Goal: Task Accomplishment & Management: Use online tool/utility

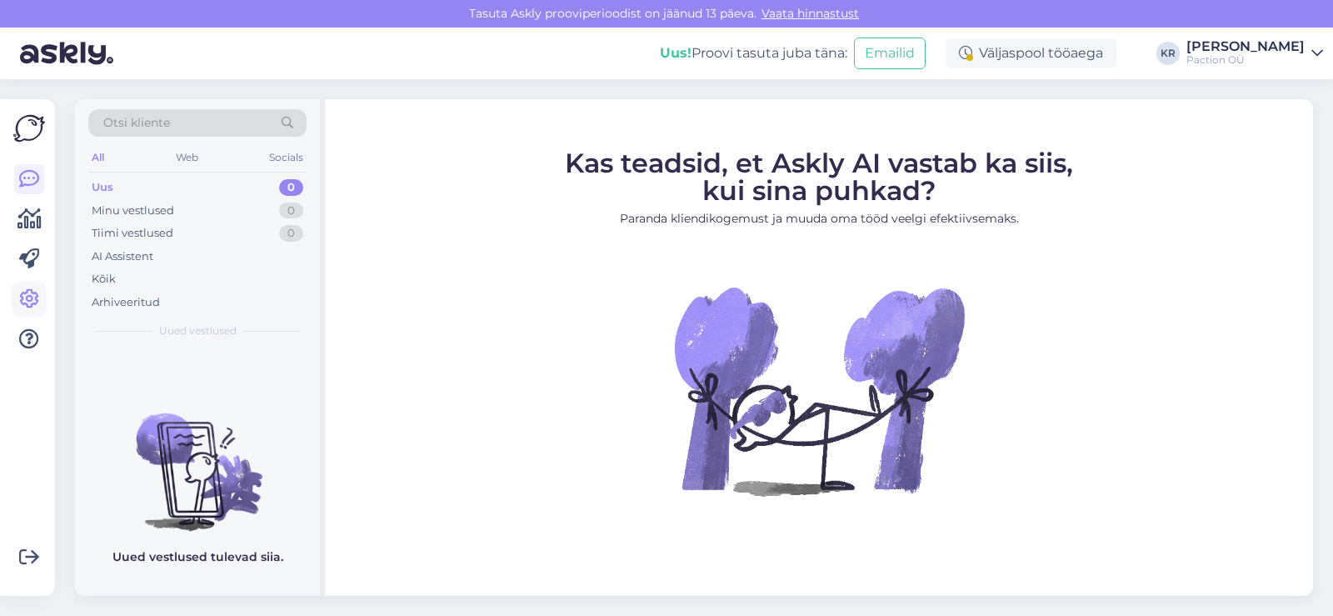
click at [32, 312] on link at bounding box center [29, 299] width 30 height 30
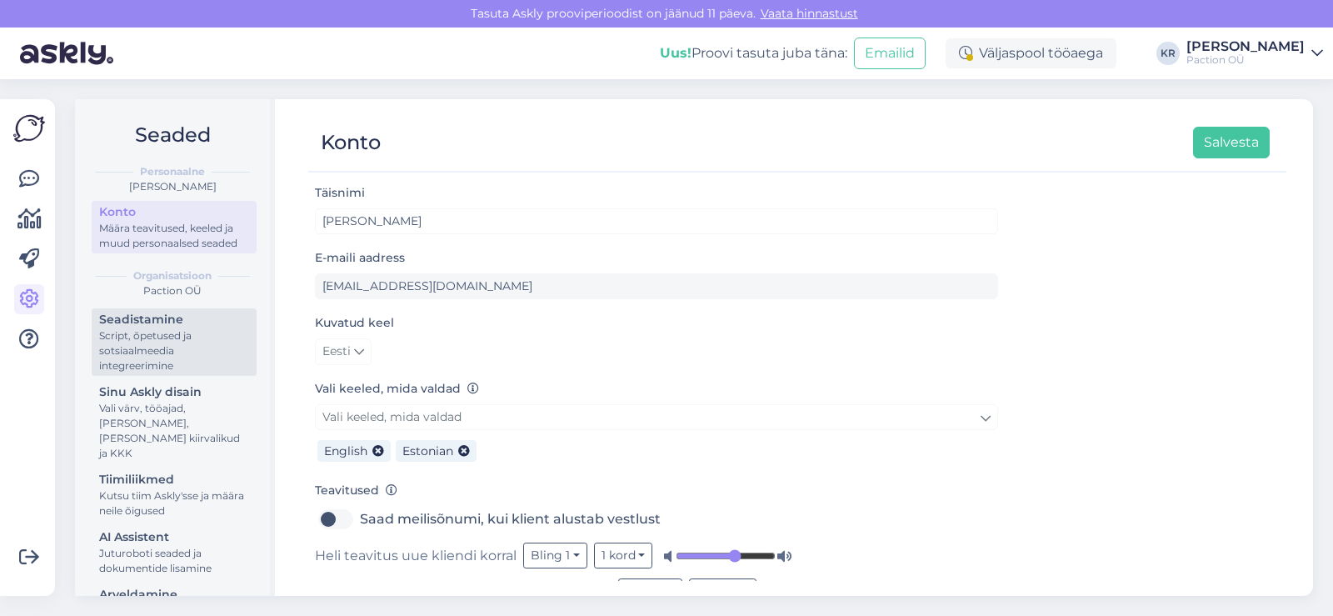
click at [146, 373] on div "Script, õpetused ja sotsiaalmeedia integreerimine" at bounding box center [174, 350] width 150 height 45
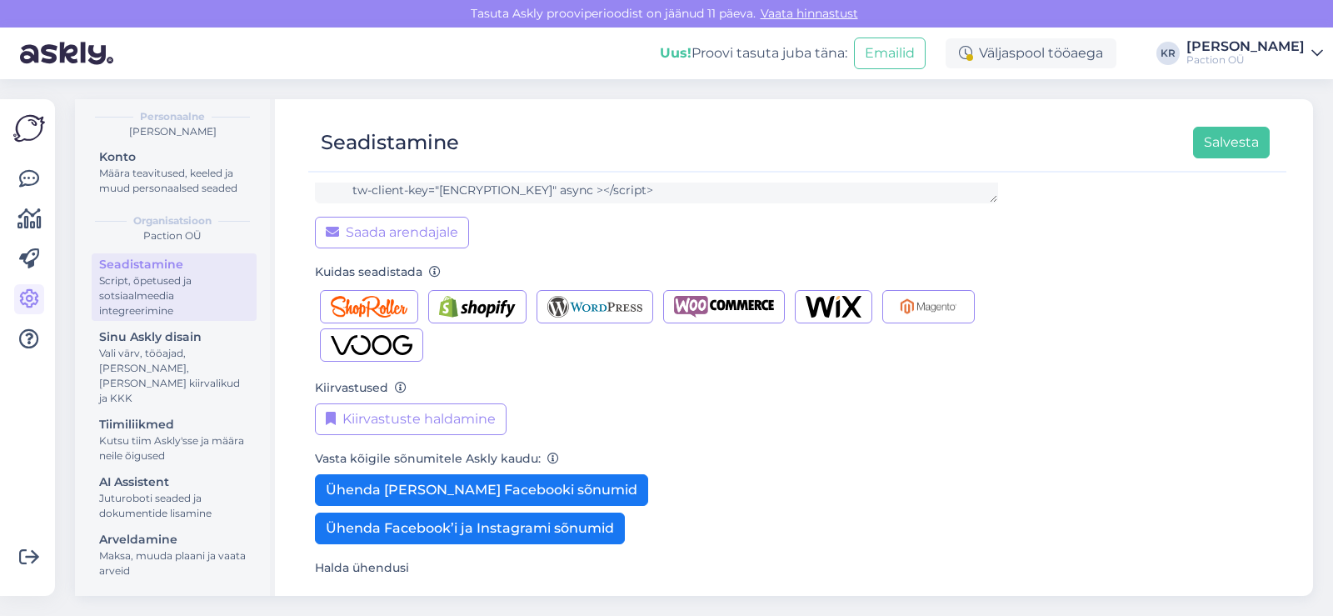
scroll to position [226, 0]
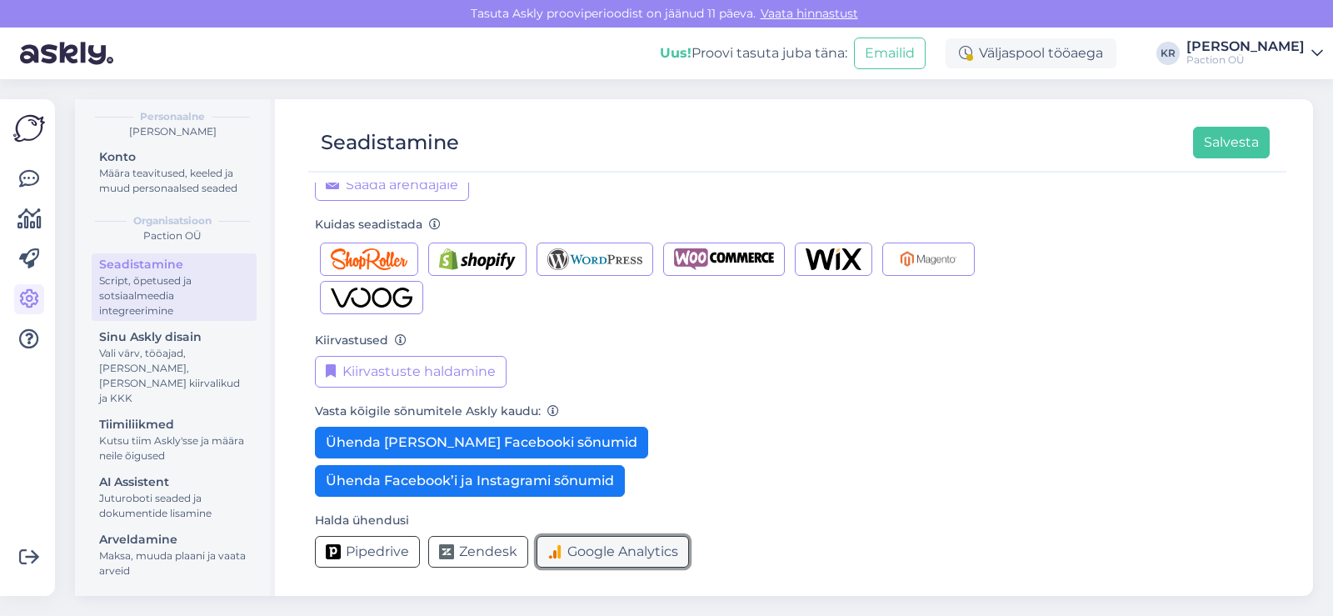
click at [626, 556] on span "Google Analytics" at bounding box center [622, 551] width 111 height 20
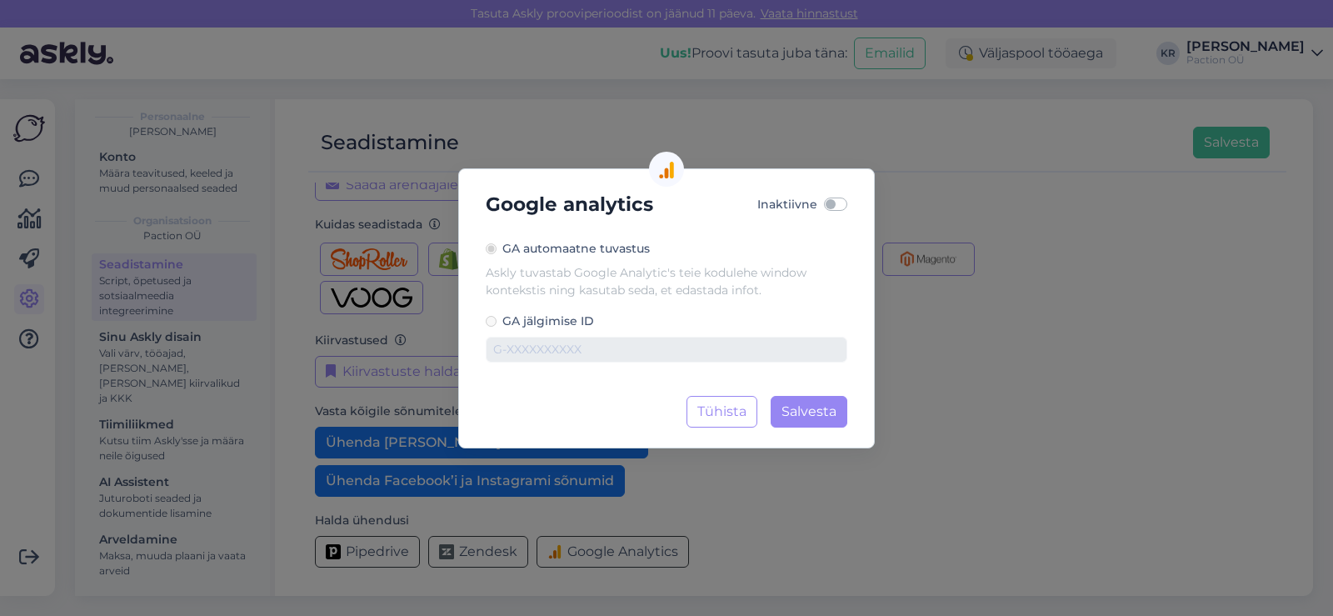
click at [282, 407] on div "Google analytics Inaktiivne GA automaatne tuvastus Askly tuvastab Google Analyt…" at bounding box center [666, 308] width 1333 height 616
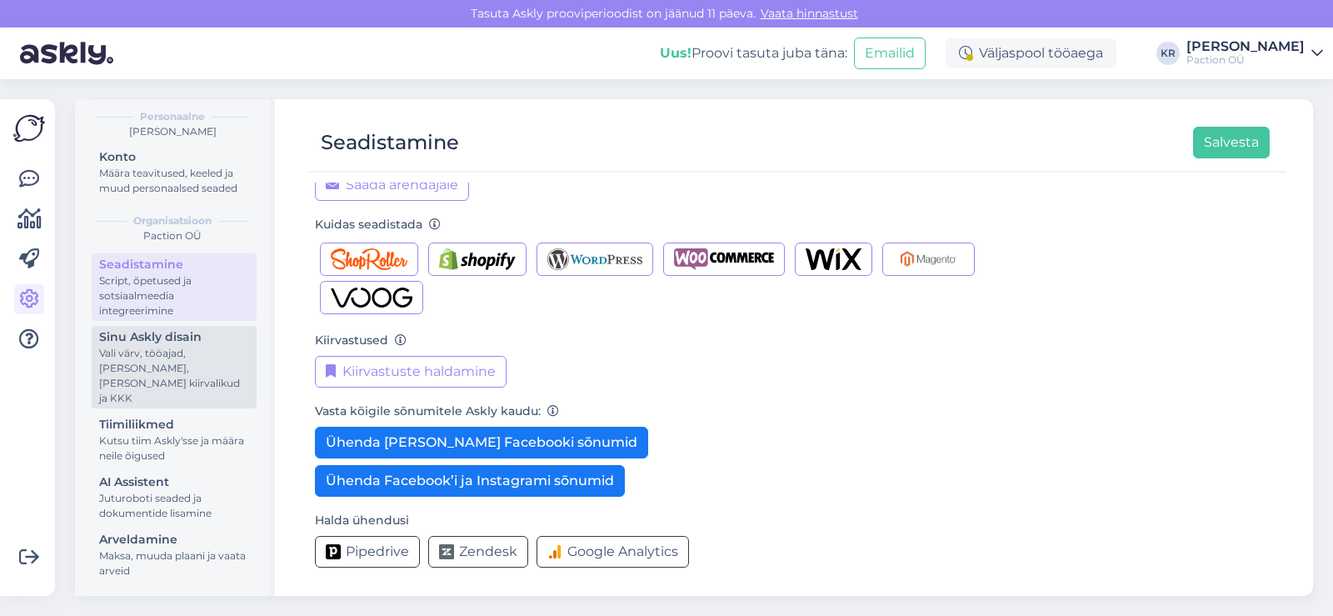
click at [192, 372] on div "Vali värv, tööajad, [PERSON_NAME], [PERSON_NAME] kiirvalikud ja KKK" at bounding box center [174, 376] width 150 height 60
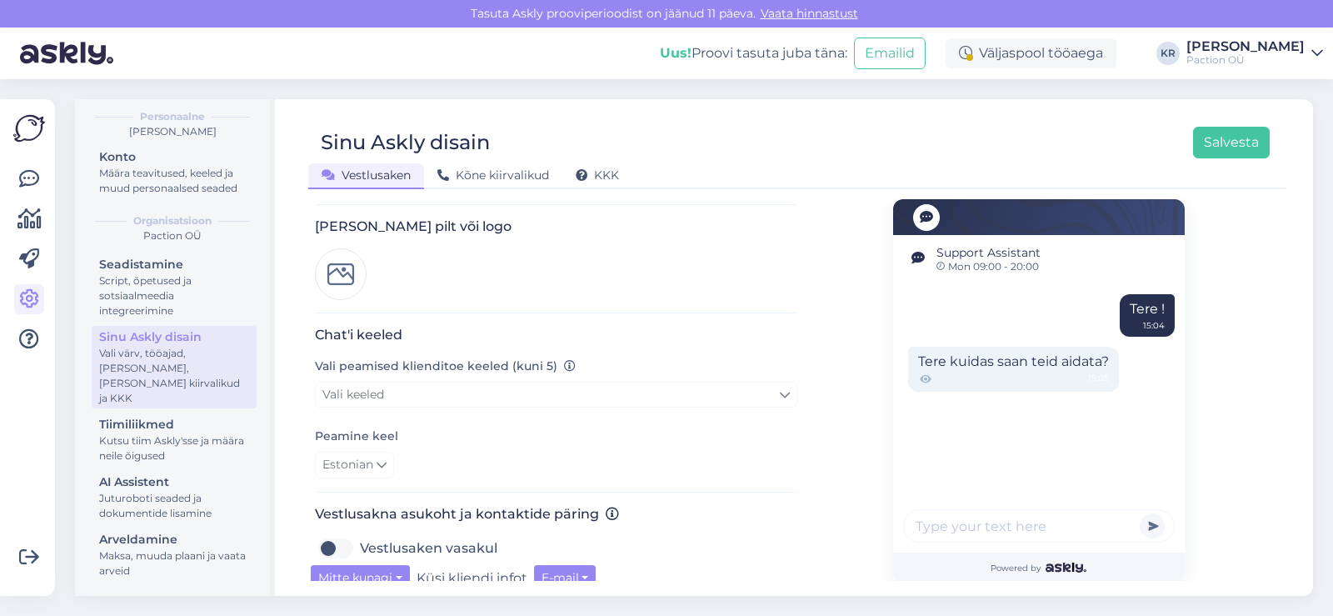
scroll to position [247, 0]
click at [346, 254] on img at bounding box center [341, 271] width 52 height 52
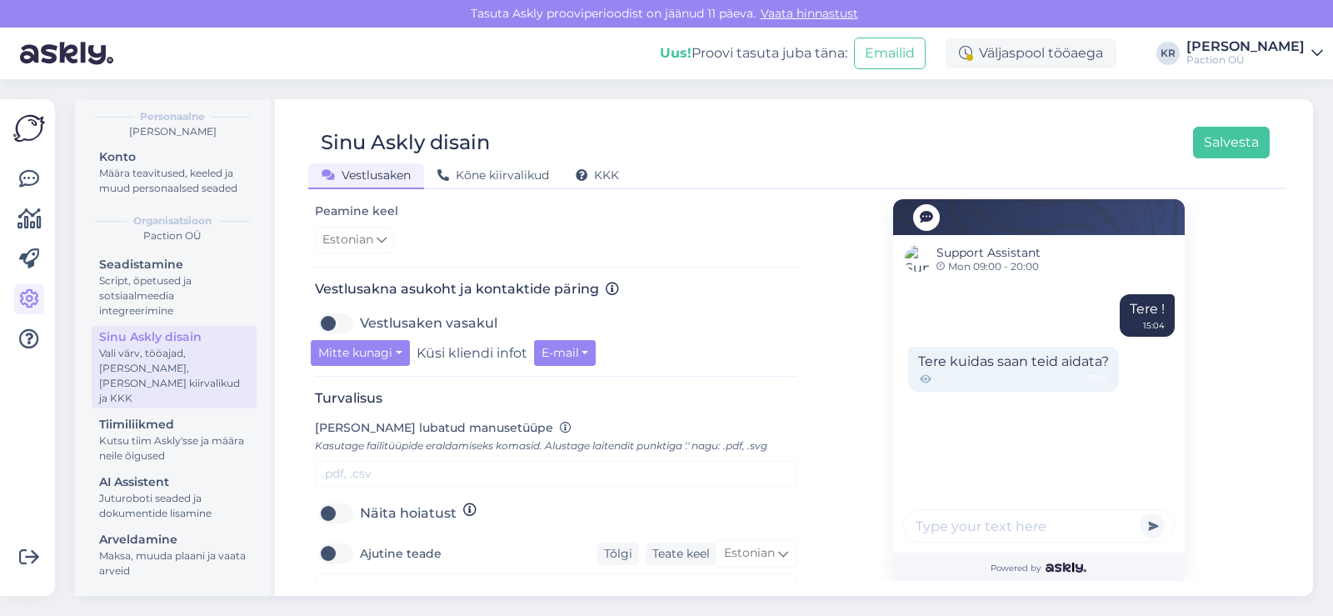
scroll to position [466, 0]
click at [566, 343] on button "E-mail" at bounding box center [565, 350] width 62 height 26
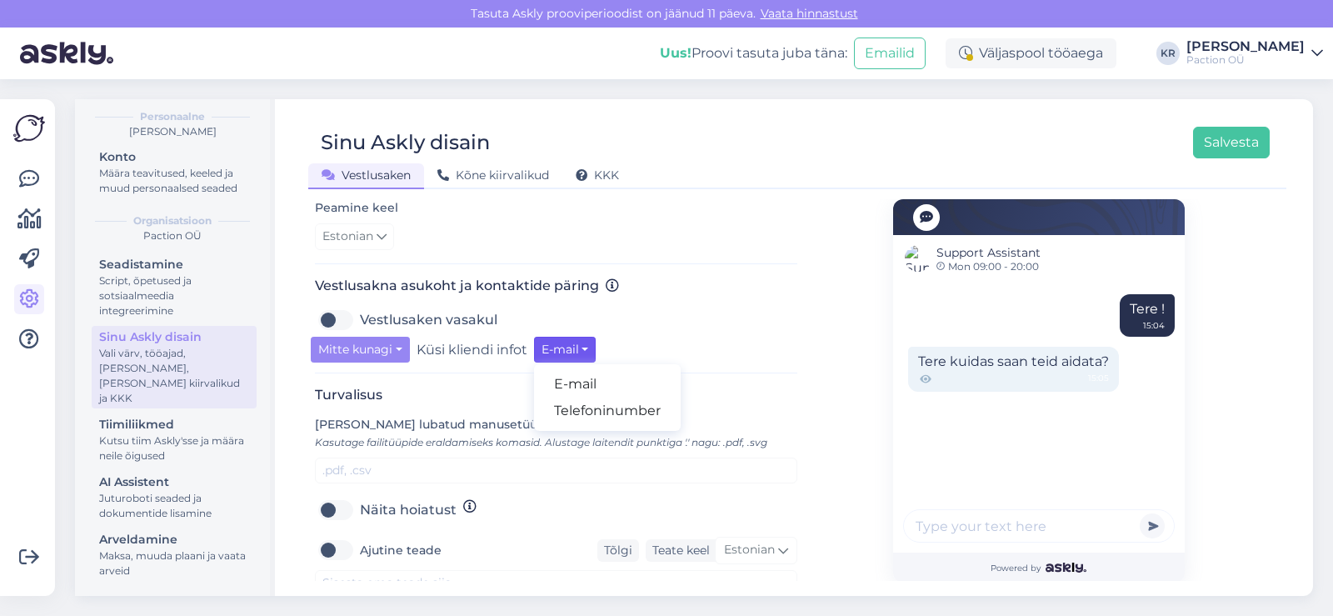
click at [715, 307] on div "Vestlusaken vasakul" at bounding box center [556, 320] width 482 height 27
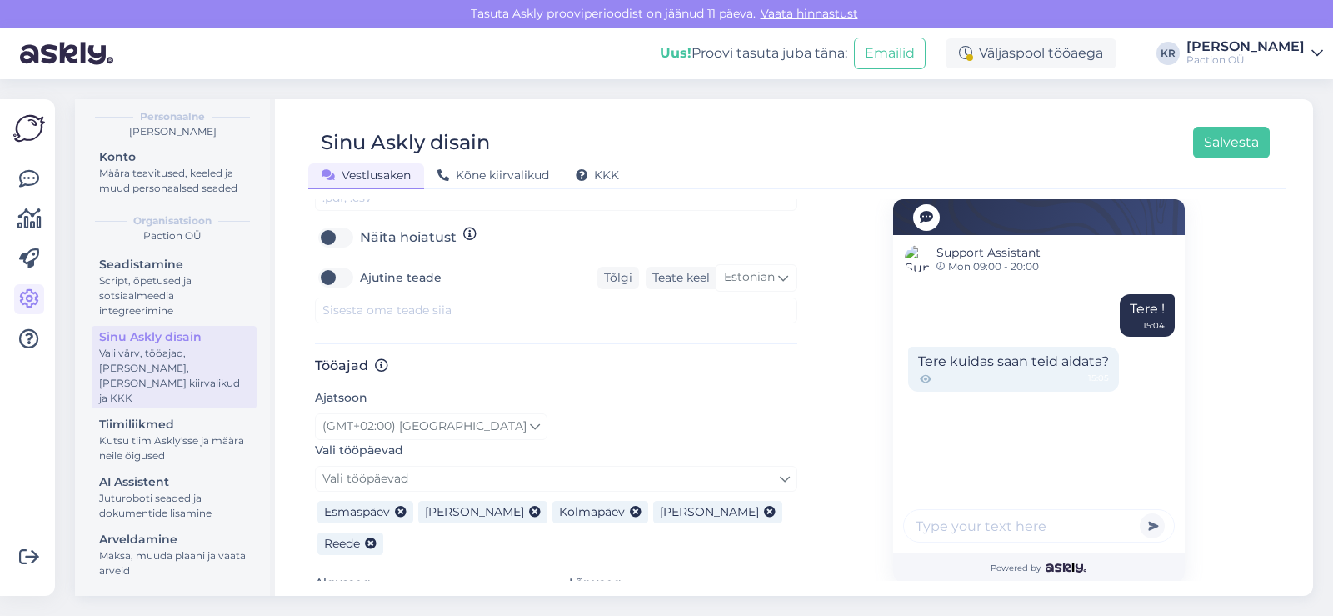
scroll to position [805, 0]
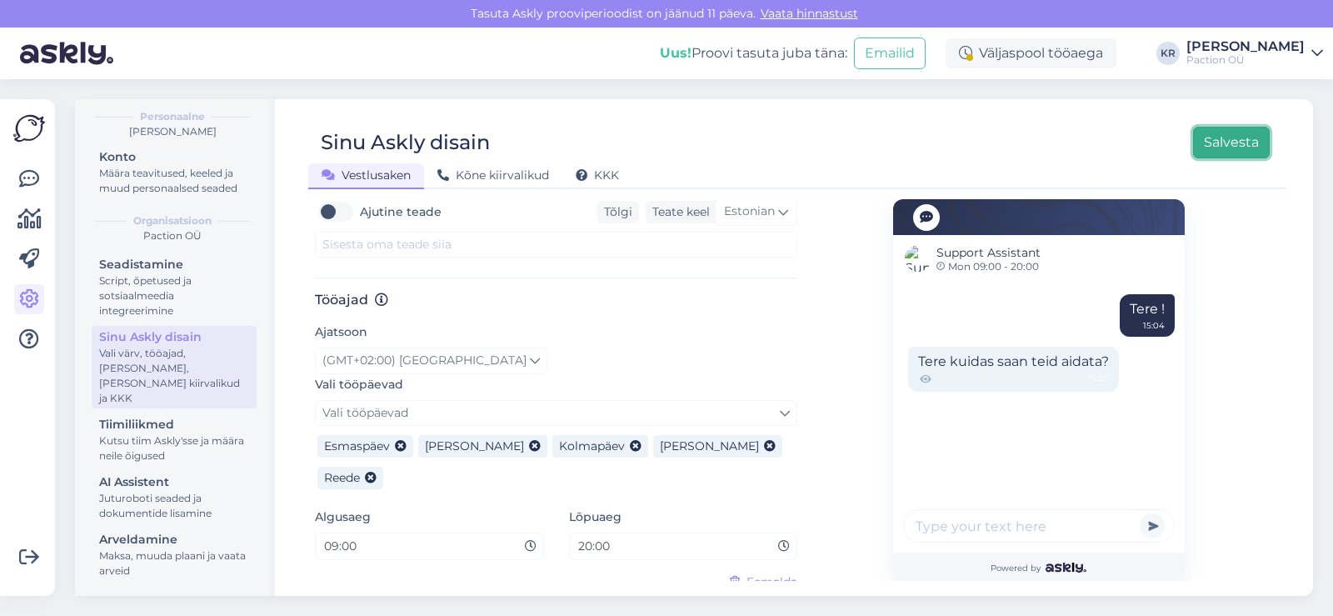
click at [1234, 136] on button "Salvesta" at bounding box center [1231, 143] width 77 height 32
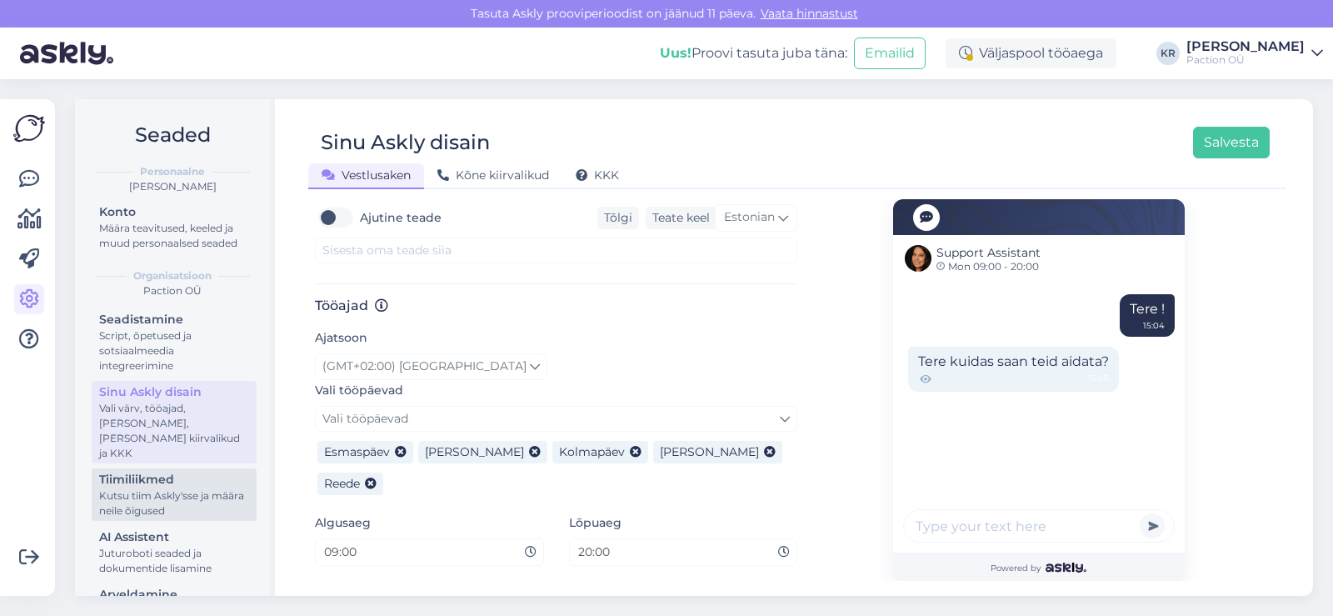
click at [191, 498] on div "Kutsu tiim Askly'sse ja määra neile õigused" at bounding box center [174, 503] width 150 height 30
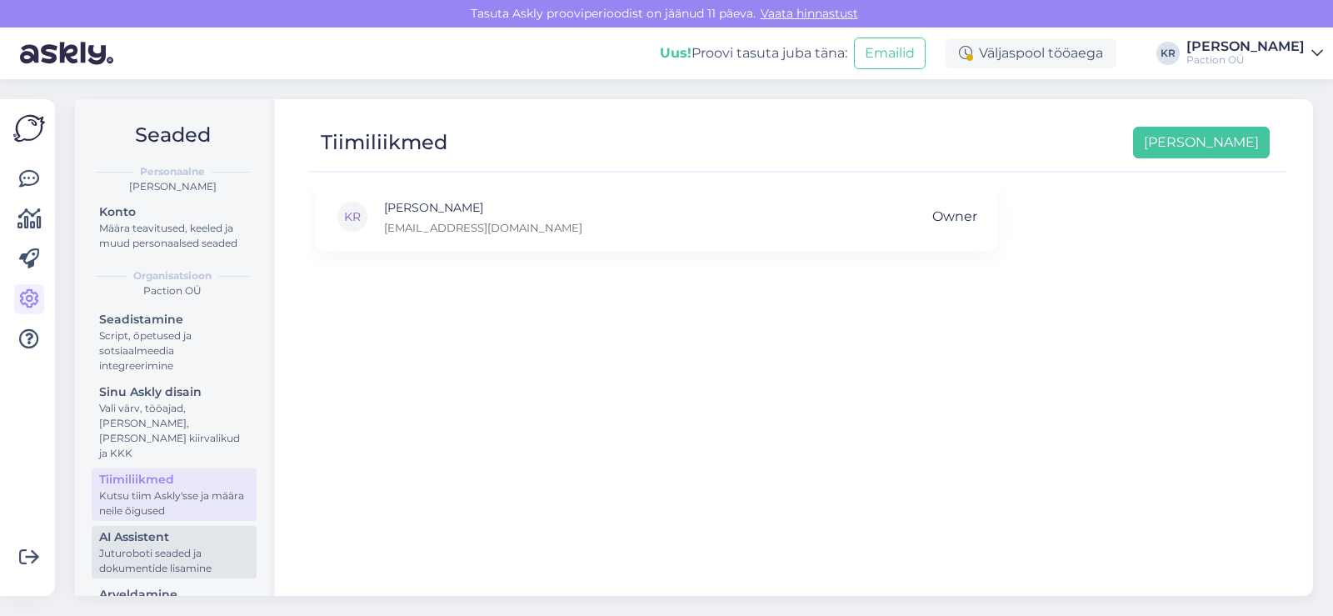
click at [183, 561] on div "Juturoboti seaded ja dokumentide lisamine" at bounding box center [174, 561] width 150 height 30
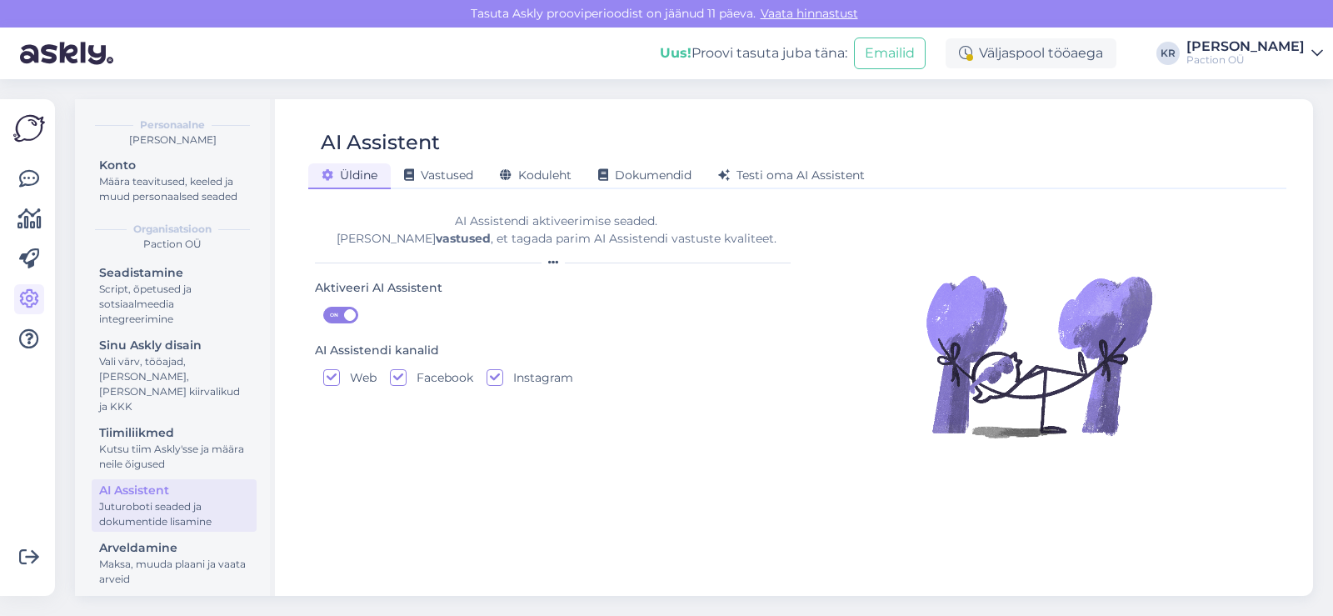
scroll to position [55, 0]
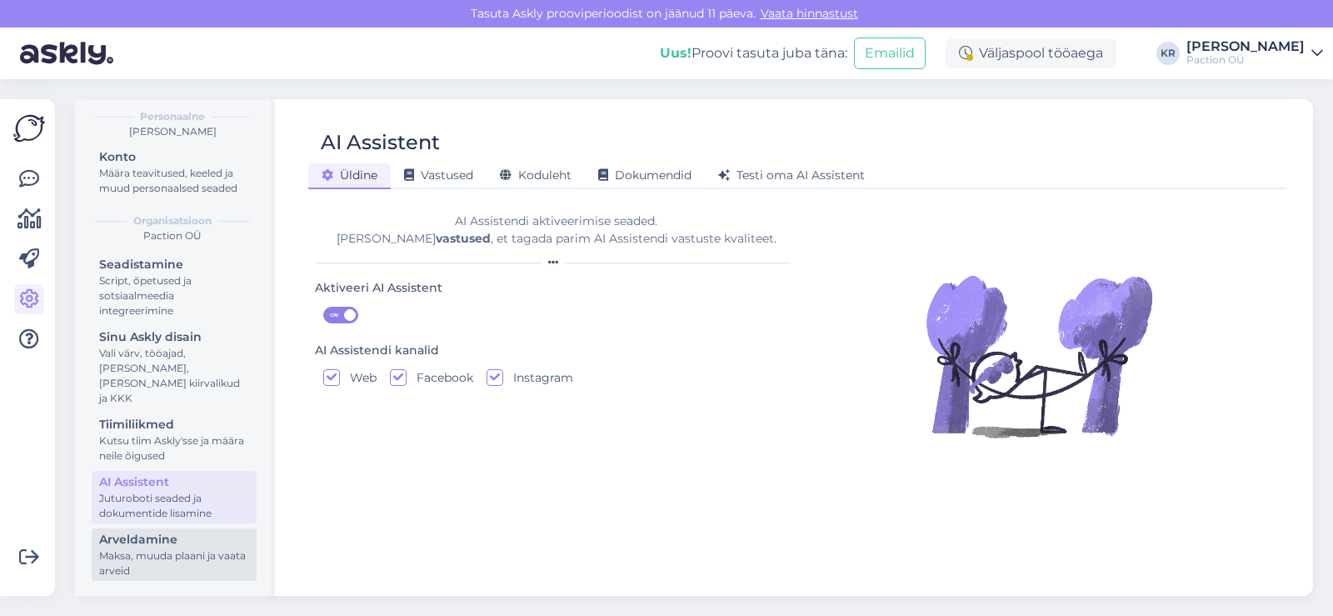
click at [182, 549] on div "Maksa, muuda plaani ja vaata arveid" at bounding box center [174, 563] width 150 height 30
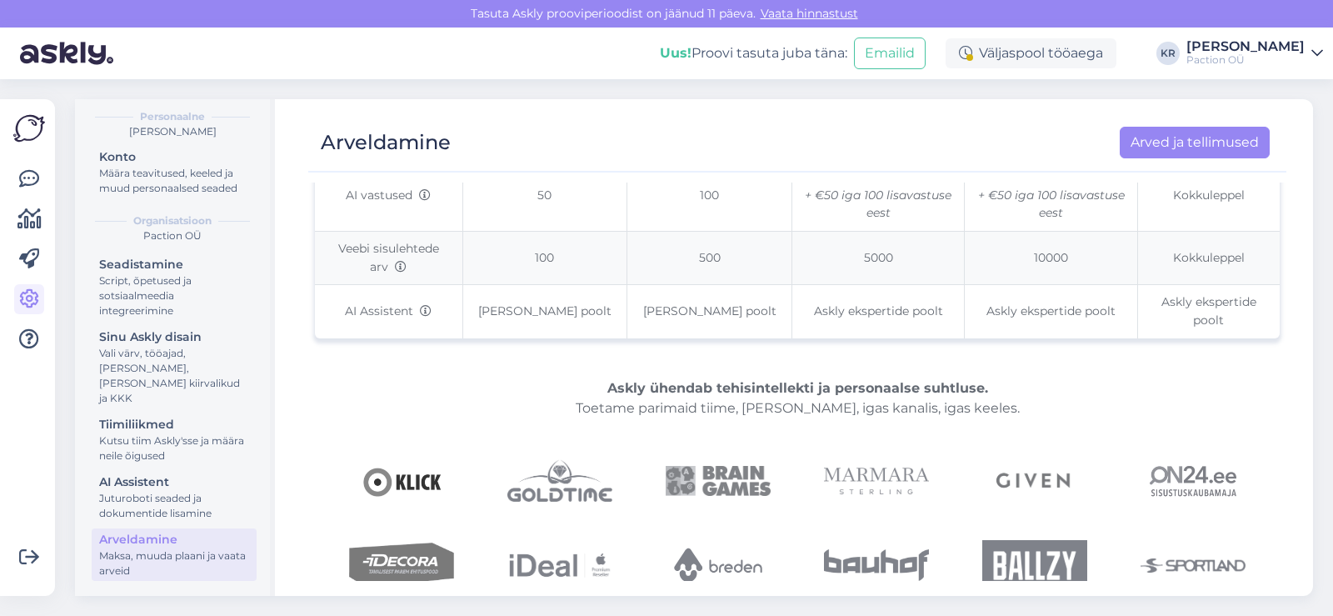
scroll to position [466, 0]
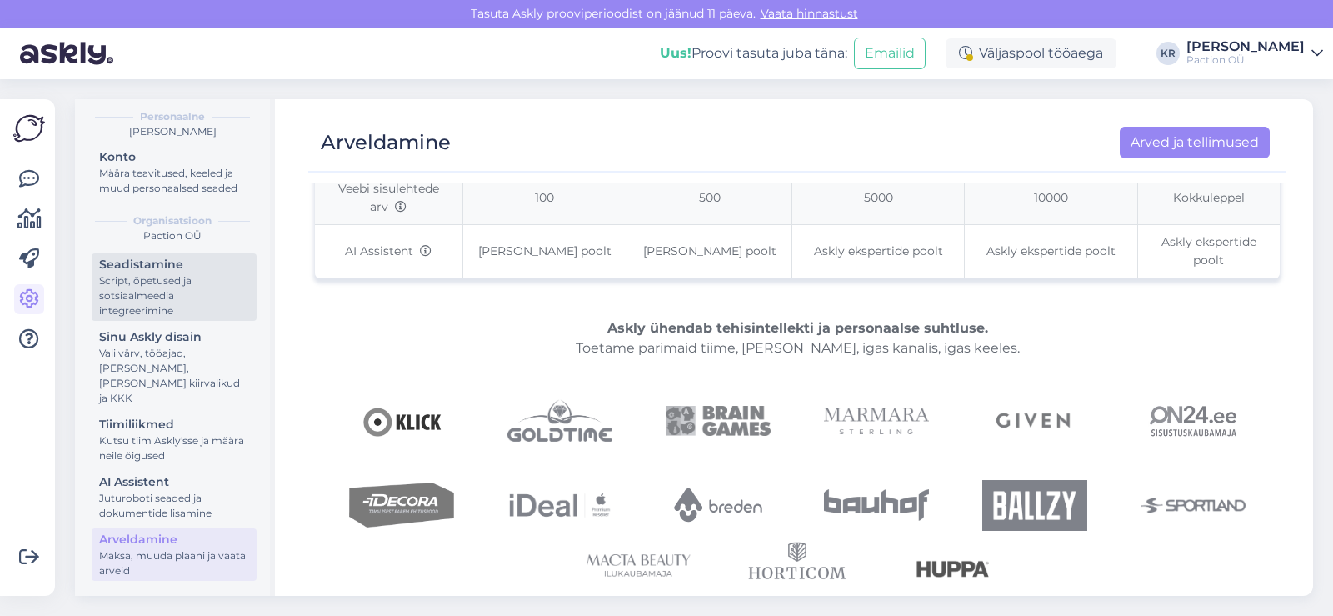
click at [175, 318] on div "Script, õpetused ja sotsiaalmeedia integreerimine" at bounding box center [174, 295] width 150 height 45
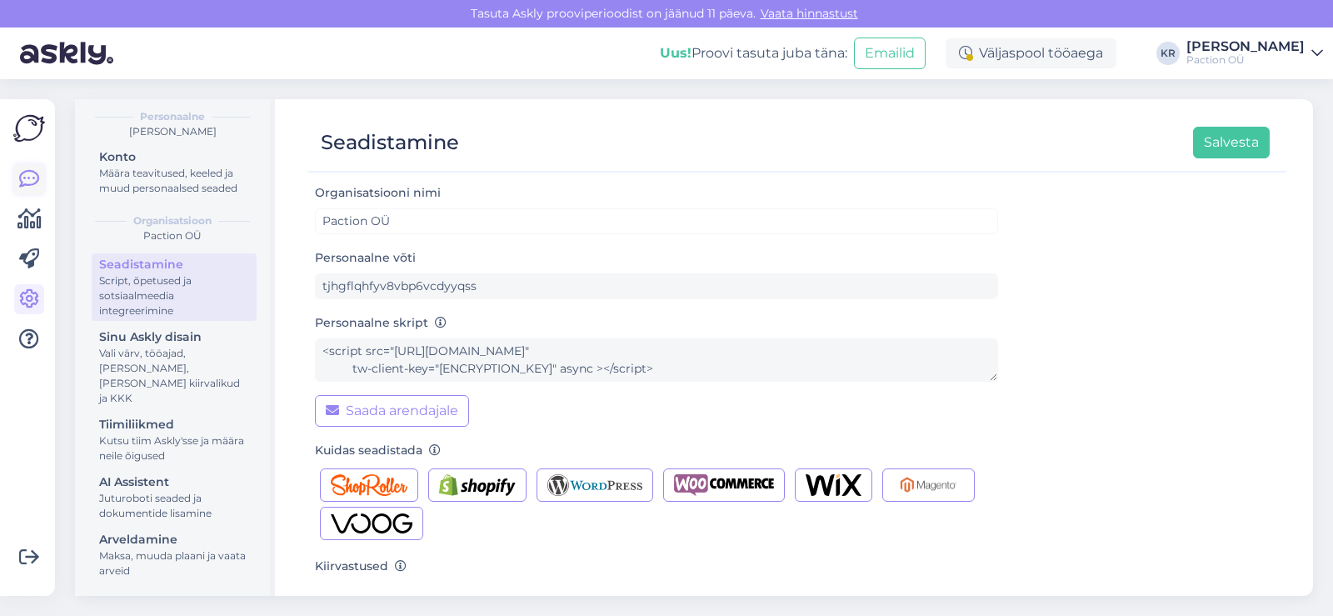
click at [26, 177] on icon at bounding box center [29, 179] width 20 height 20
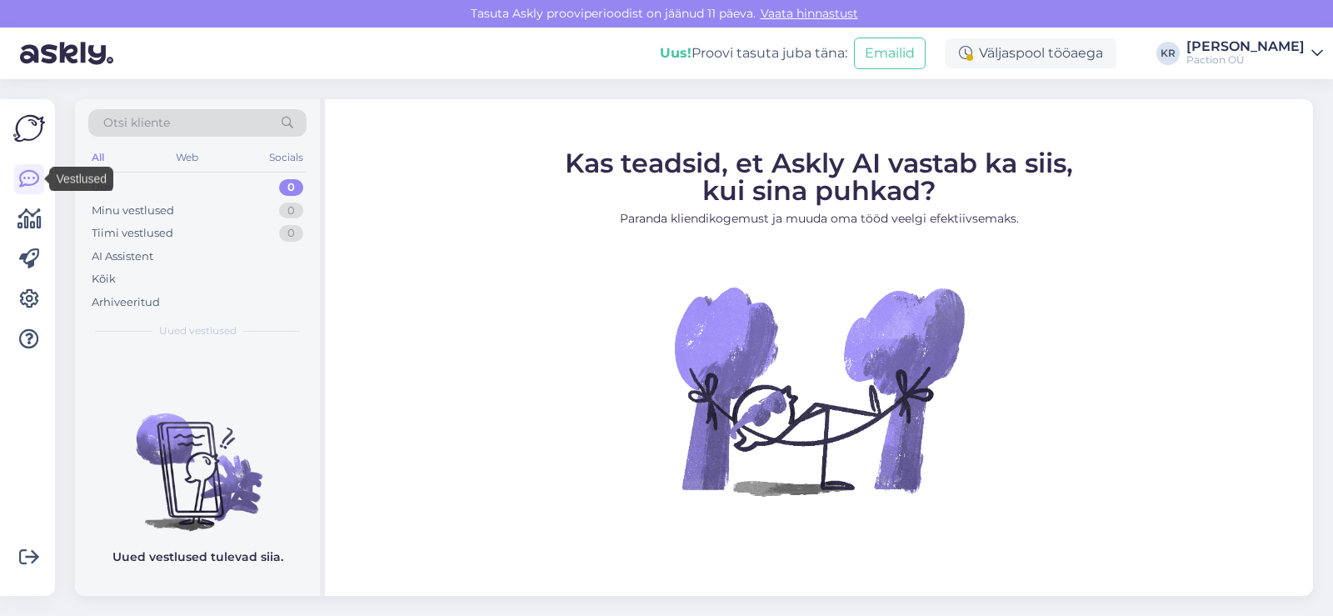
click at [27, 136] on img at bounding box center [29, 128] width 32 height 32
click at [25, 224] on icon at bounding box center [29, 219] width 24 height 20
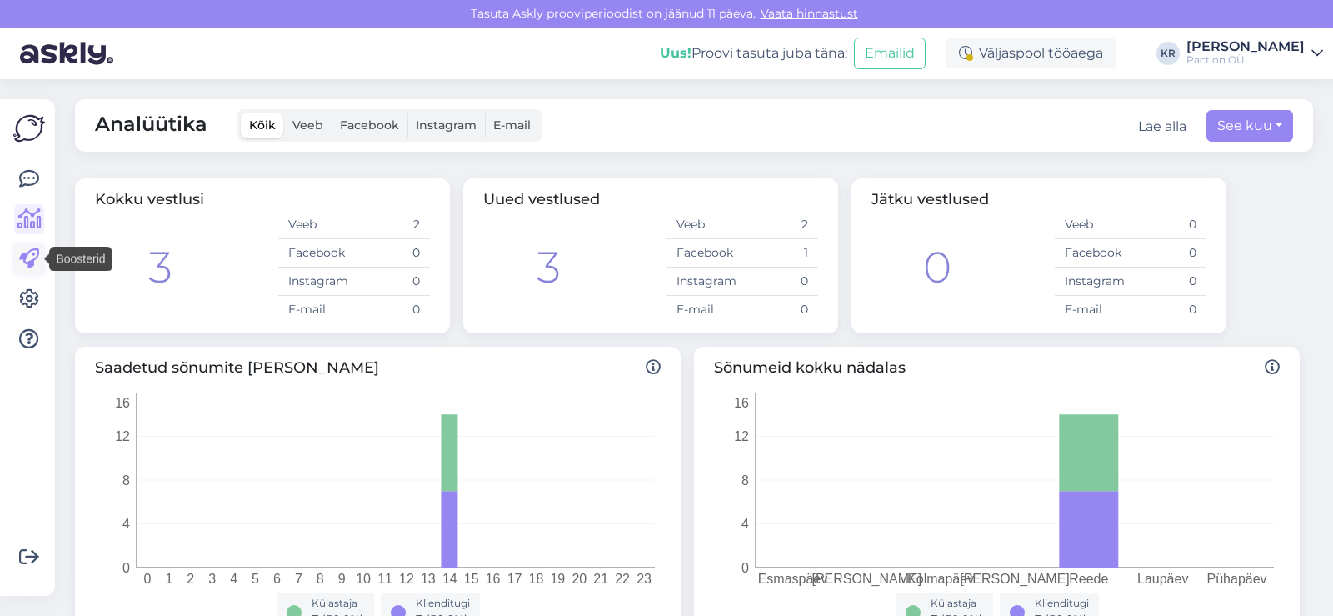
click at [28, 256] on icon at bounding box center [29, 259] width 20 height 20
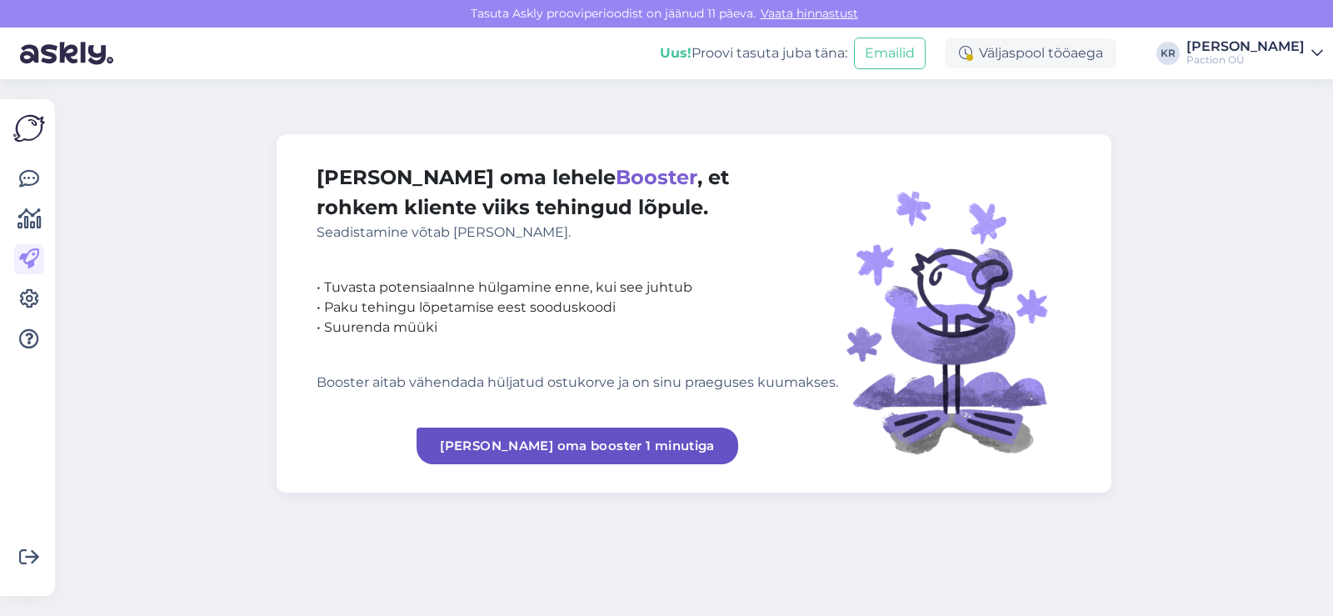
click at [667, 441] on link "[PERSON_NAME] oma booster 1 minutiga" at bounding box center [577, 445] width 322 height 37
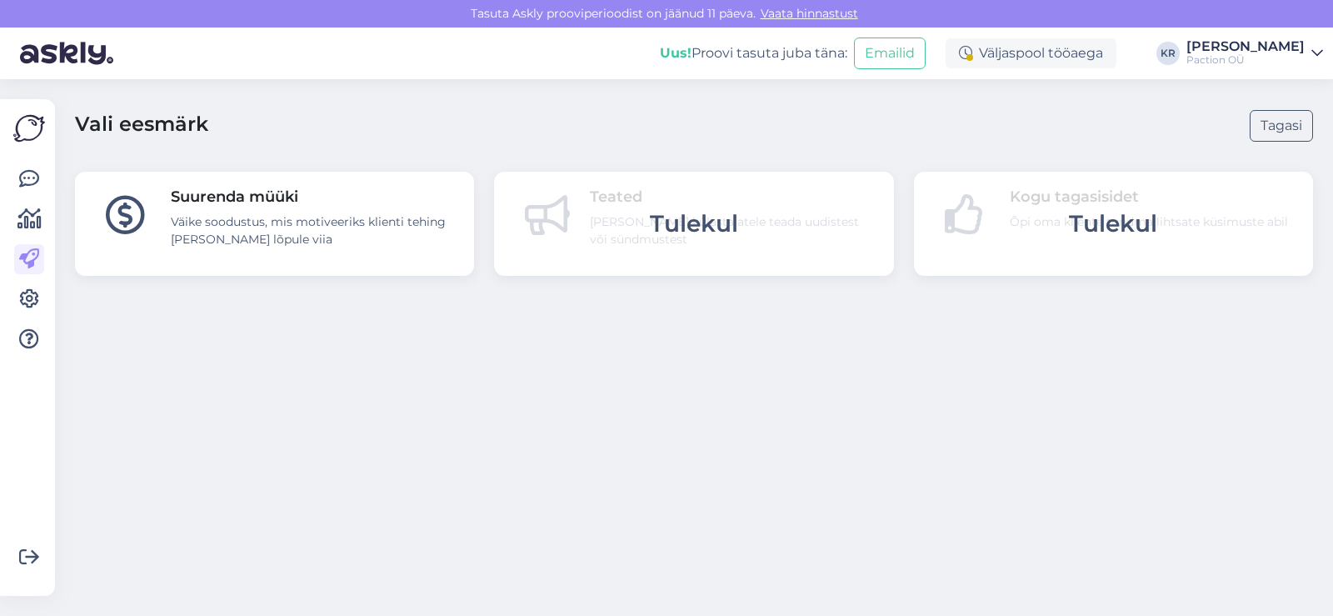
click at [378, 228] on div "Väike soodustus, mis motiveeriks klienti tehing [PERSON_NAME] lõpule viia" at bounding box center [312, 230] width 282 height 35
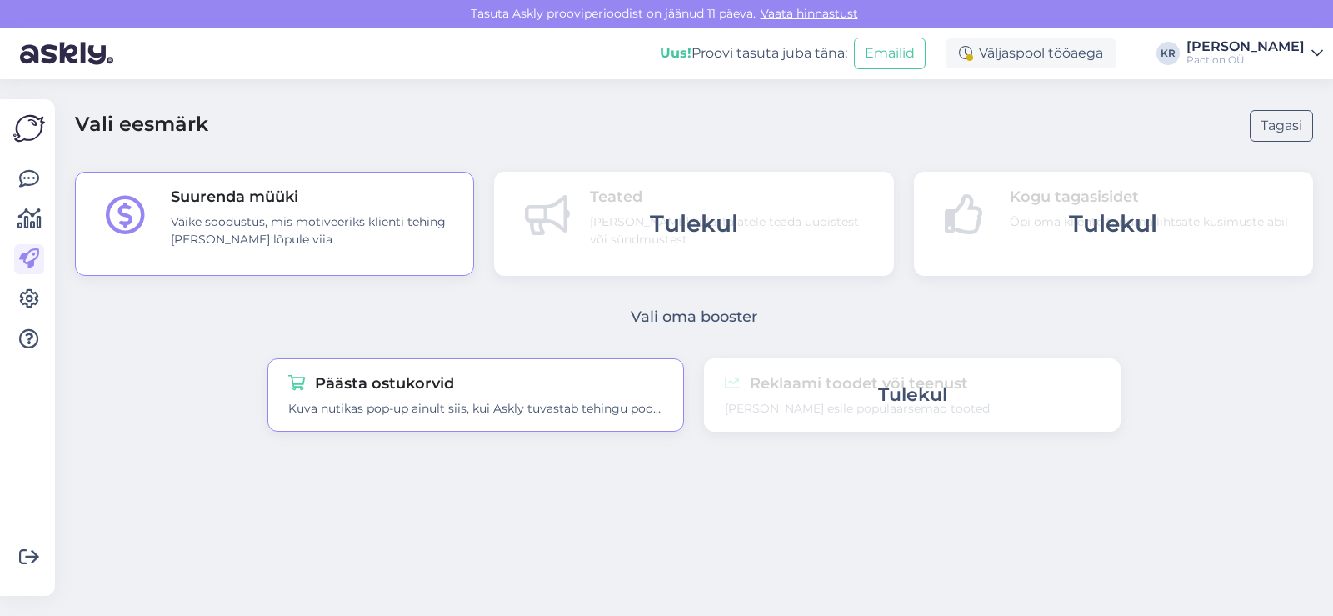
click at [665, 410] on div "Päästa ostukorvid Kuva nutikas pop-up ainult siis, kui Askly tuvastab tehingu p…" at bounding box center [475, 394] width 416 height 73
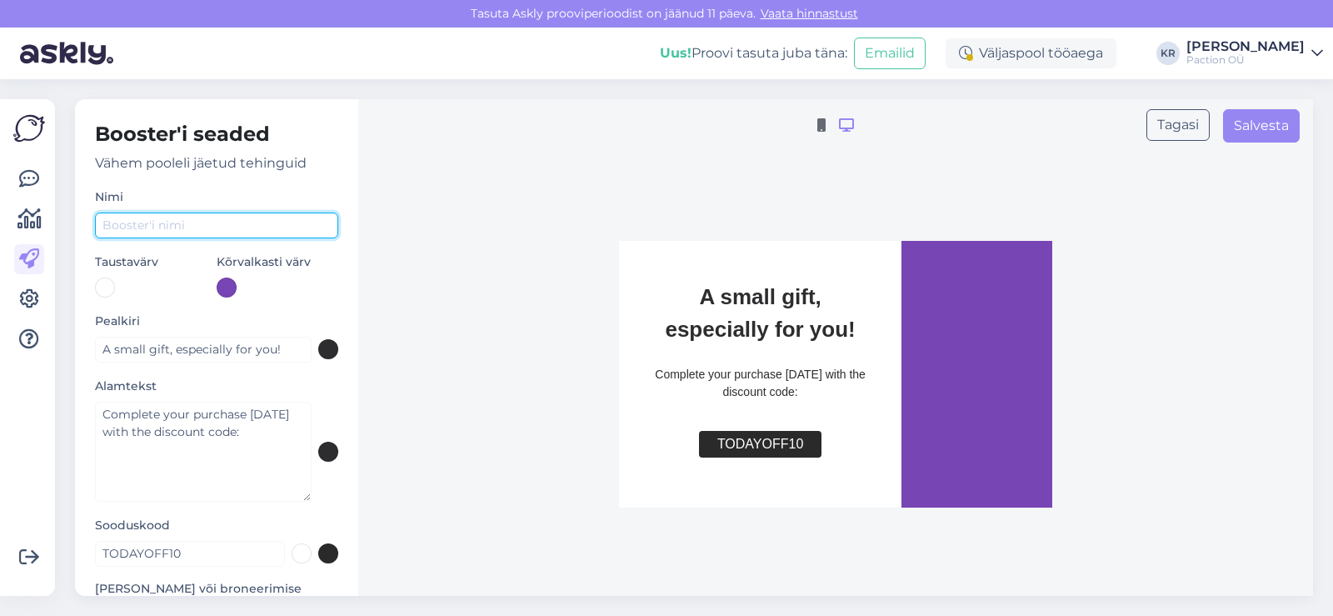
click at [158, 234] on input "text" at bounding box center [216, 225] width 243 height 26
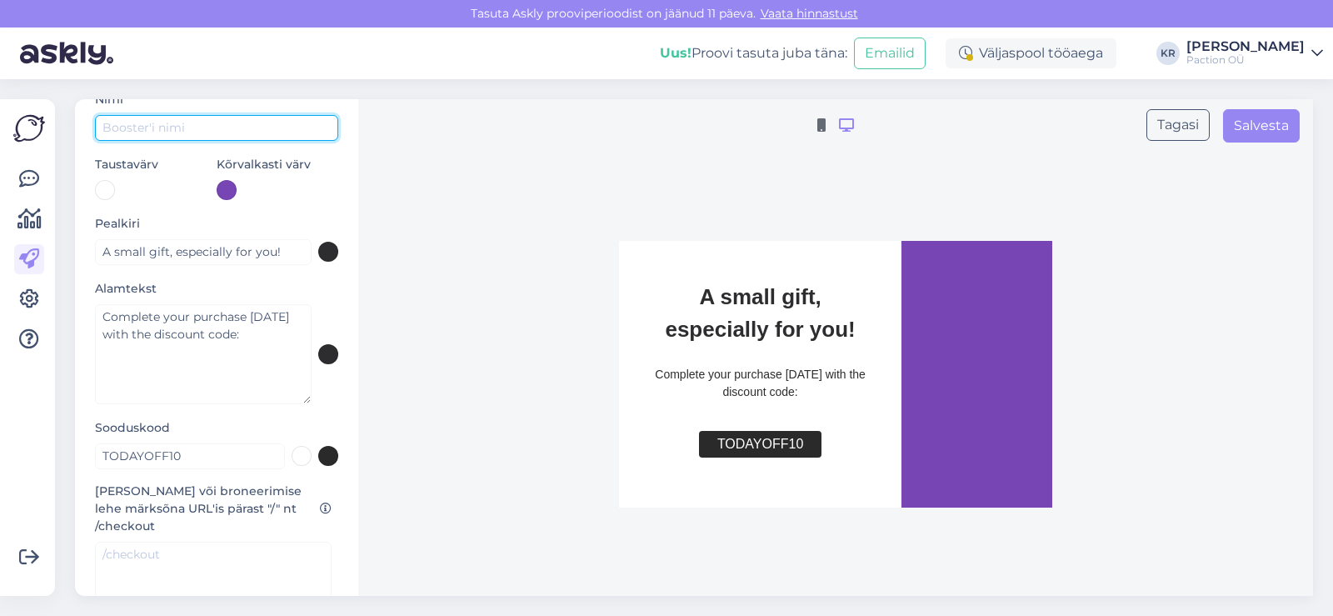
scroll to position [97, 0]
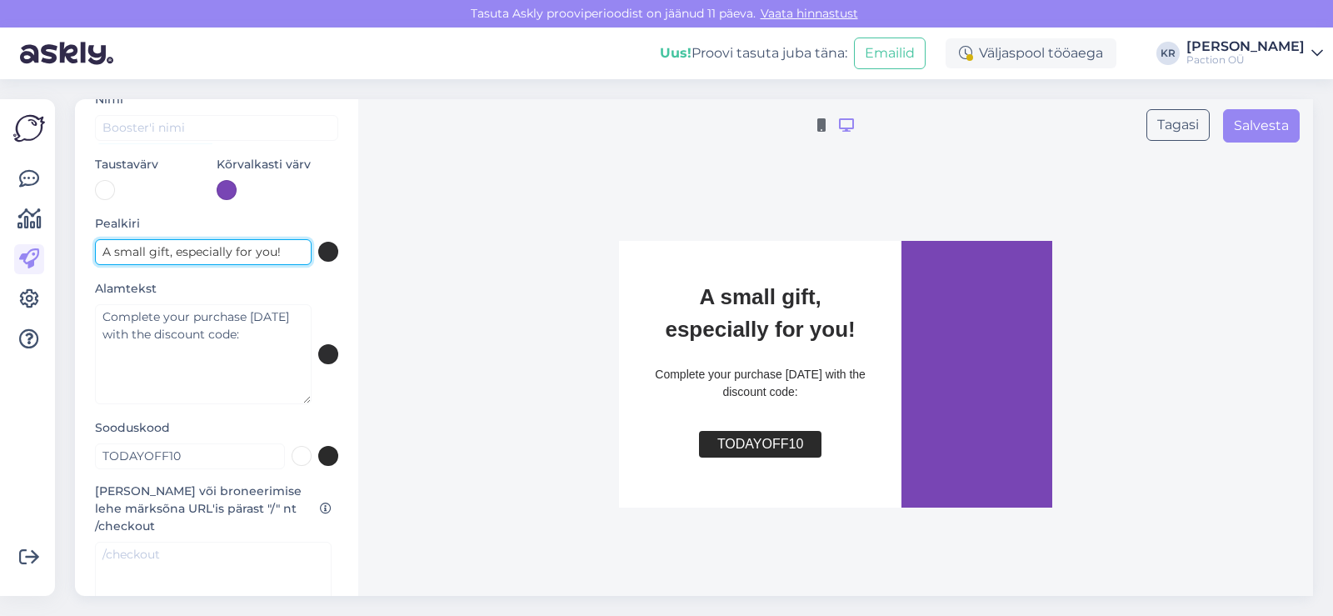
click at [272, 252] on input "A small gift, especially for you!" at bounding box center [203, 252] width 217 height 26
drag, startPoint x: 272, startPoint y: 252, endPoint x: 95, endPoint y: 252, distance: 177.4
click at [95, 252] on input "A small gift, especially for you!" at bounding box center [203, 252] width 217 height 26
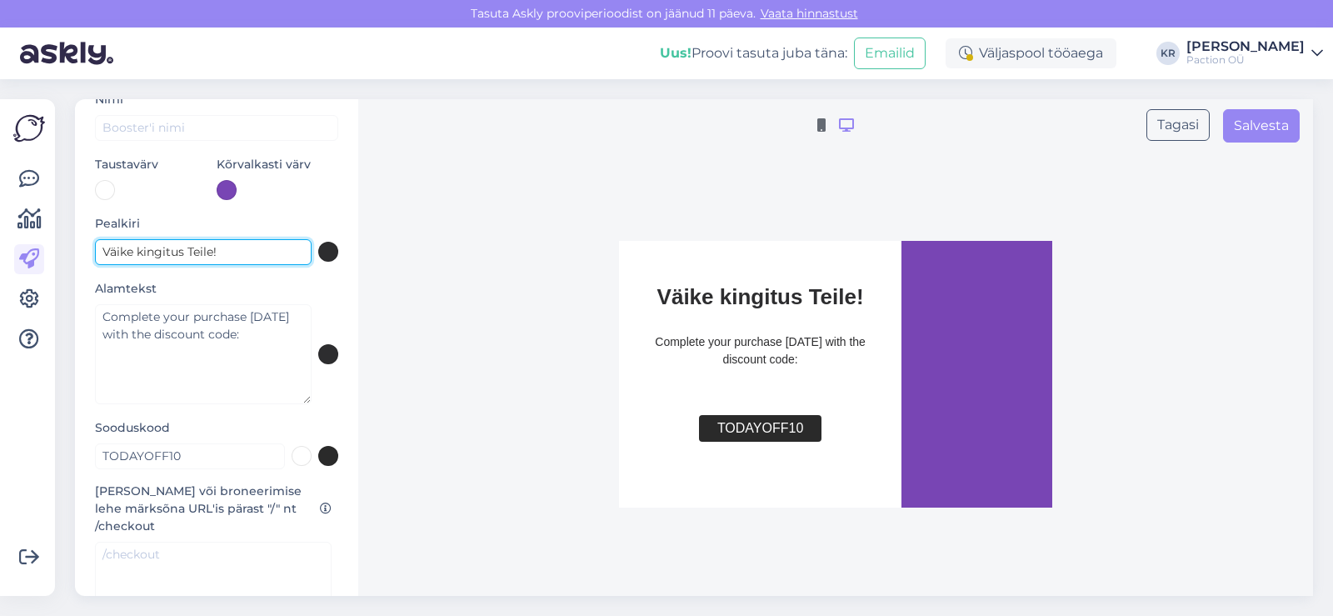
type input "Väike kingitus Teile!"
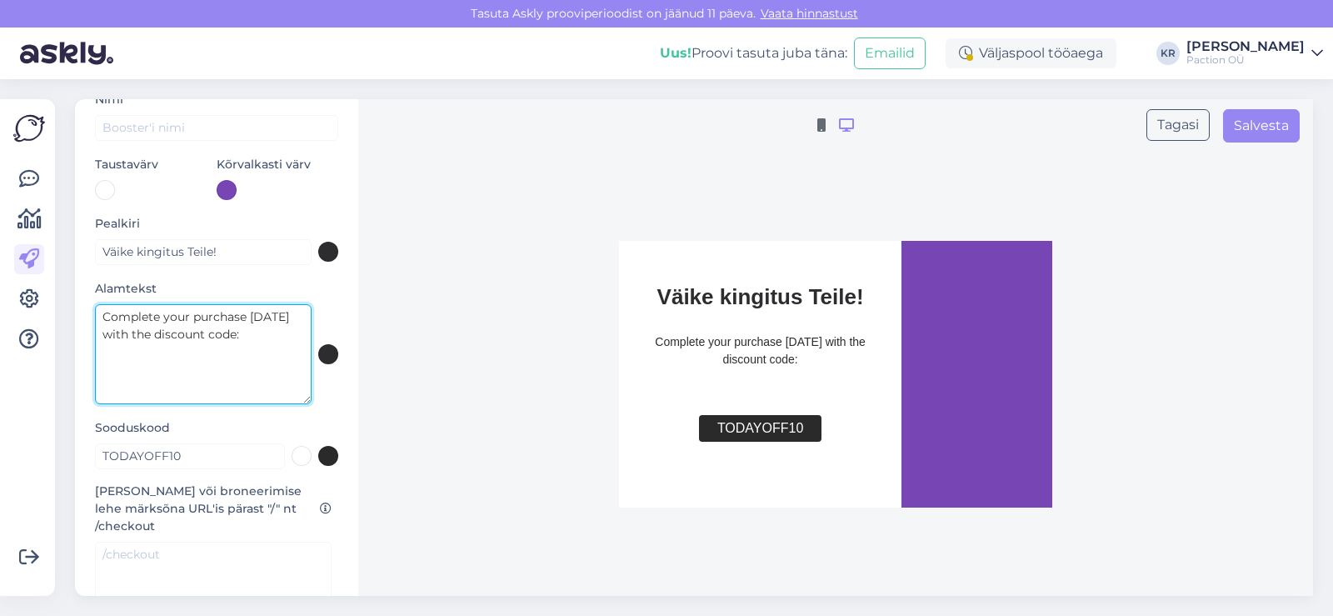
drag, startPoint x: 247, startPoint y: 338, endPoint x: 95, endPoint y: 321, distance: 153.4
click at [95, 321] on textarea "Complete your purchase [DATE] with the discount code:" at bounding box center [203, 354] width 217 height 100
paste textarea "Lõpeta oma ost [PERSON_NAME] kasuta sooduskoodi"
type textarea "Lõpeta oma ost [PERSON_NAME] kasuta sooduskoodi:"
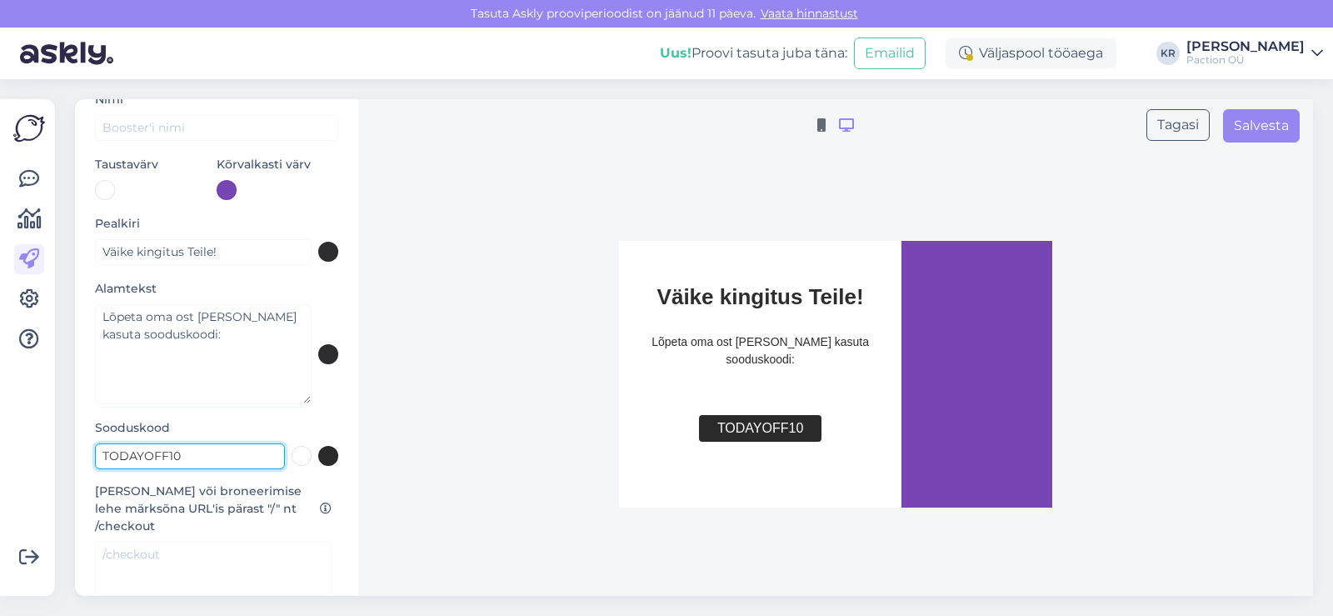
drag, startPoint x: 193, startPoint y: 463, endPoint x: 80, endPoint y: 460, distance: 113.3
click at [80, 460] on div "Booster'i seaded Vähem pooleli jäetud tehinguid Nimi Taustavärv Kõrvalkasti vär…" at bounding box center [216, 347] width 283 height 496
type input "TÄNA5"
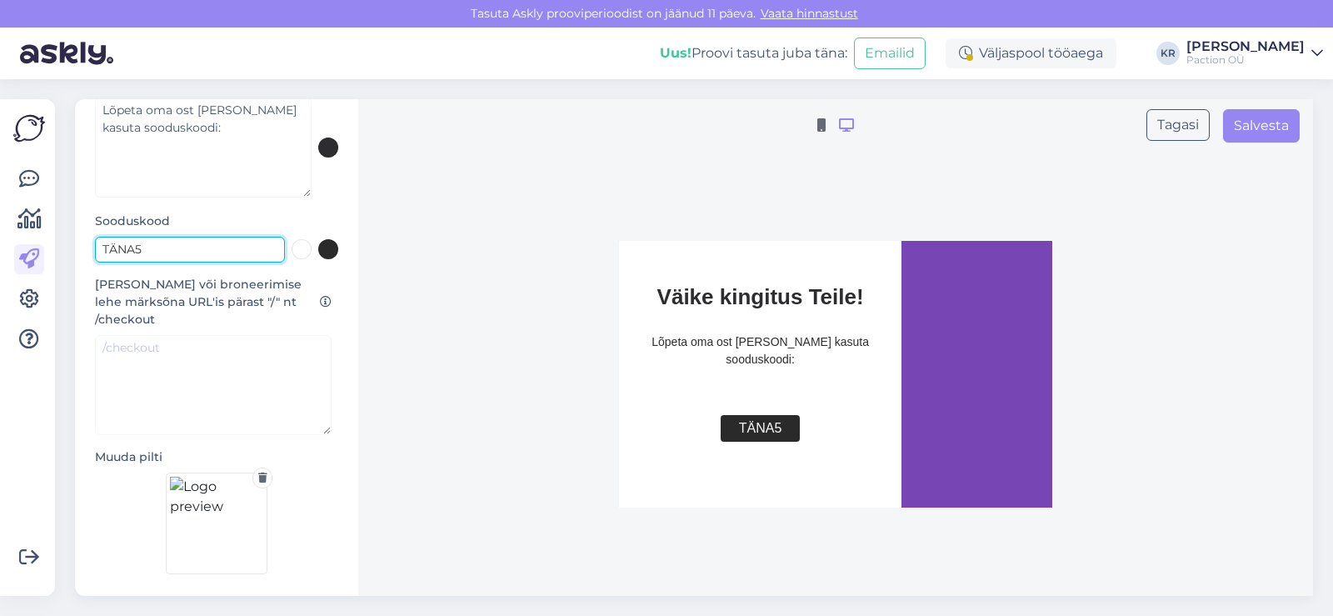
scroll to position [306, 0]
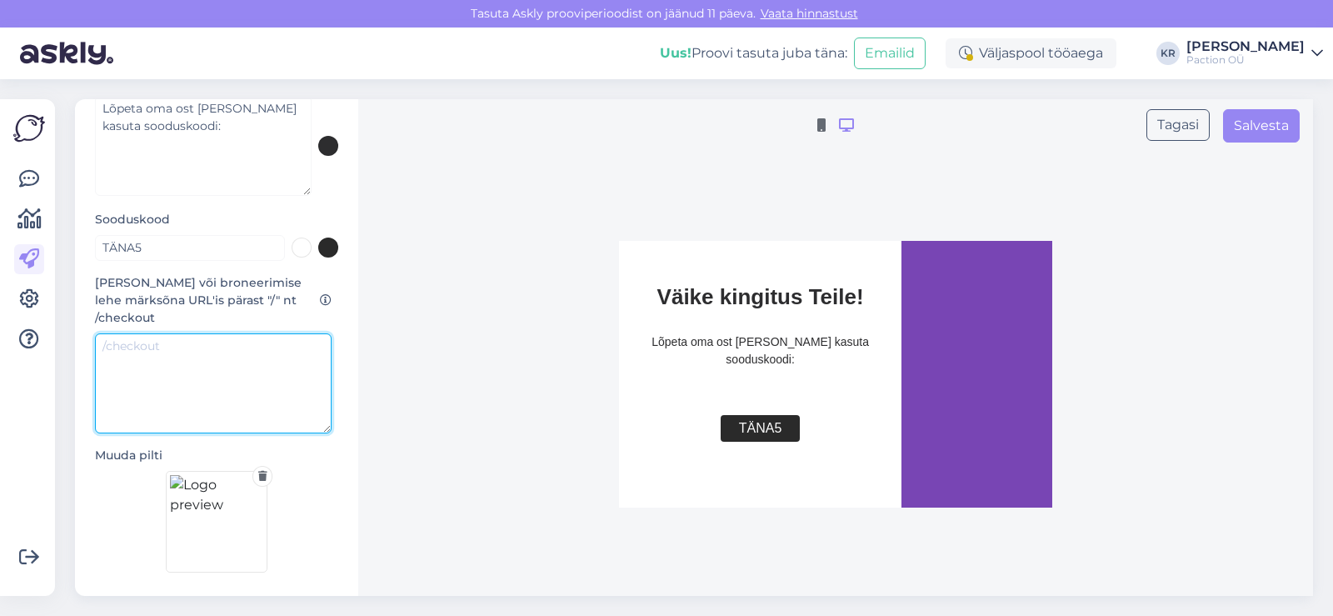
click at [154, 356] on textarea at bounding box center [213, 383] width 237 height 100
type textarea "/checkout"
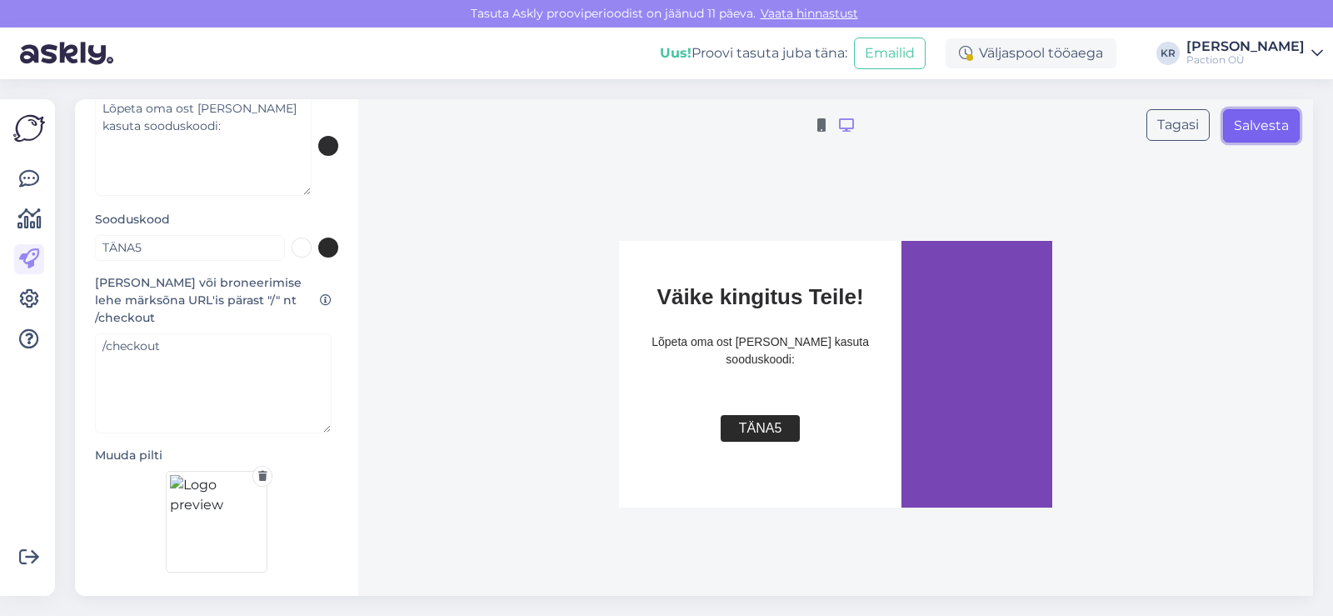
click at [1263, 135] on button "Salvesta" at bounding box center [1261, 125] width 77 height 33
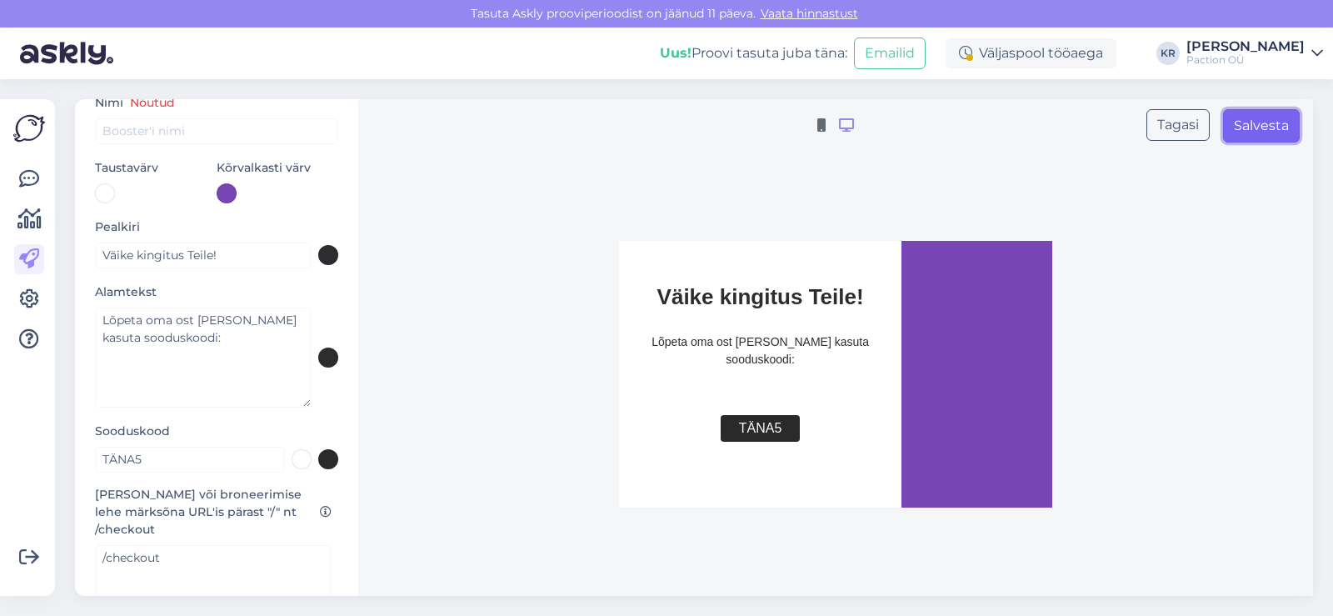
scroll to position [0, 0]
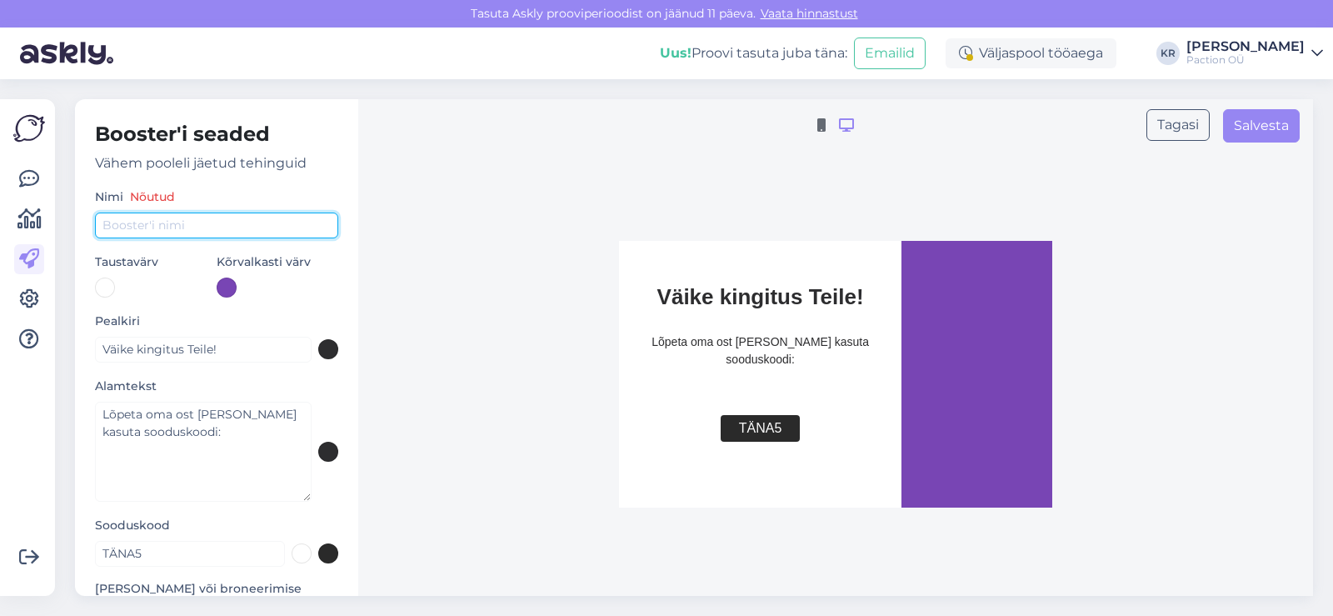
click at [162, 222] on input "text" at bounding box center [216, 225] width 243 height 26
type input "Väike kingitus teile!"
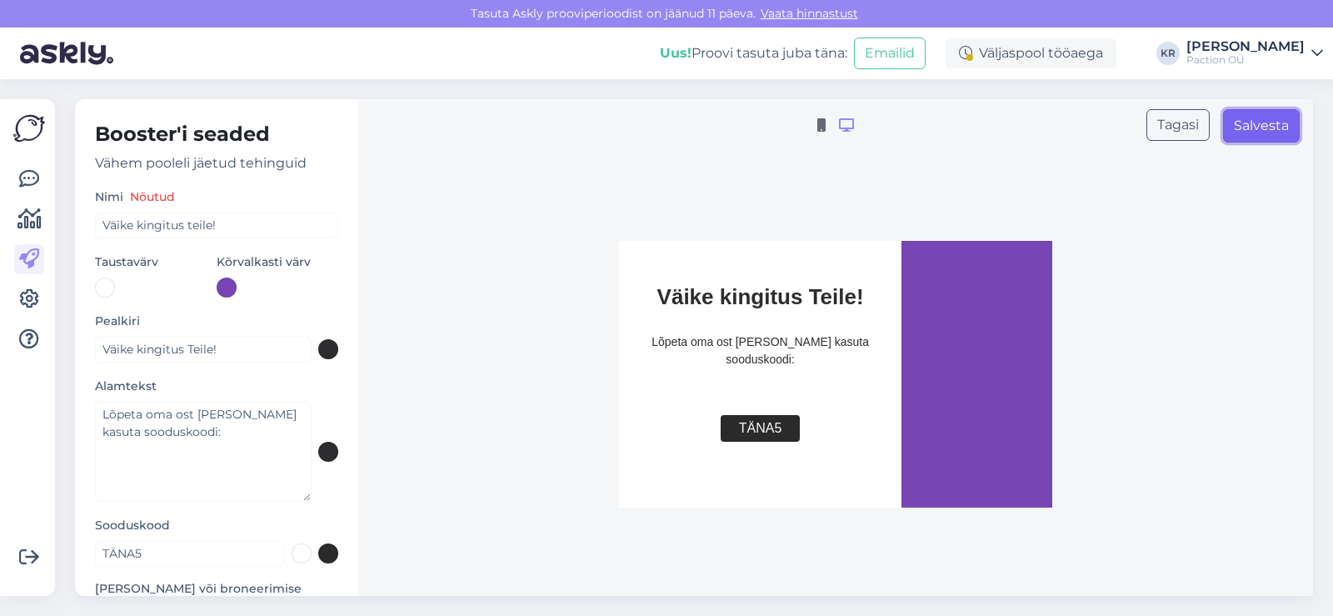
click at [1241, 136] on button "Salvesta" at bounding box center [1261, 125] width 77 height 33
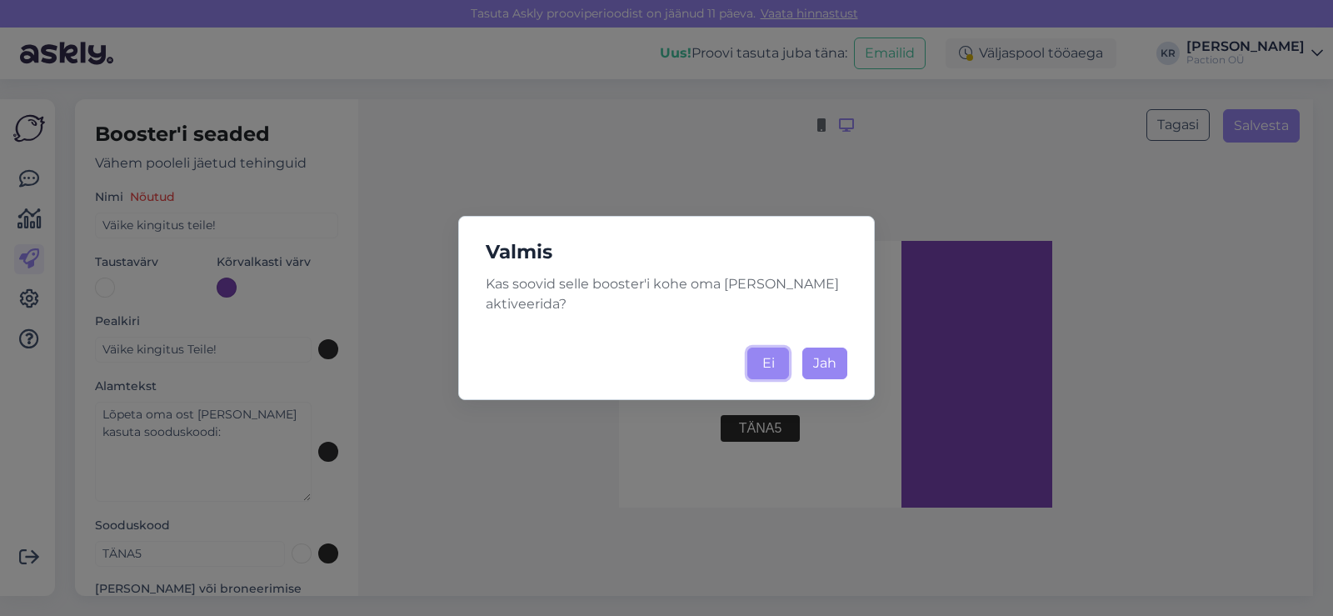
click at [780, 369] on button "Ei" at bounding box center [768, 363] width 42 height 32
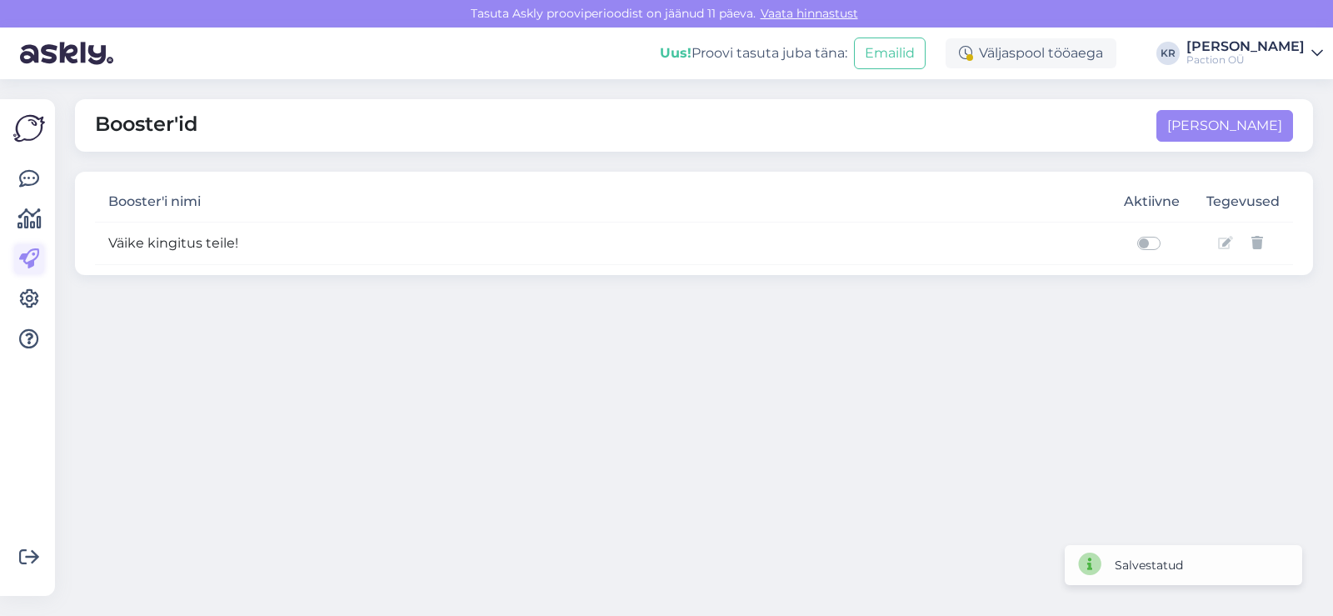
click at [29, 252] on icon at bounding box center [29, 259] width 20 height 20
click at [1254, 119] on button "[PERSON_NAME]" at bounding box center [1224, 126] width 137 height 32
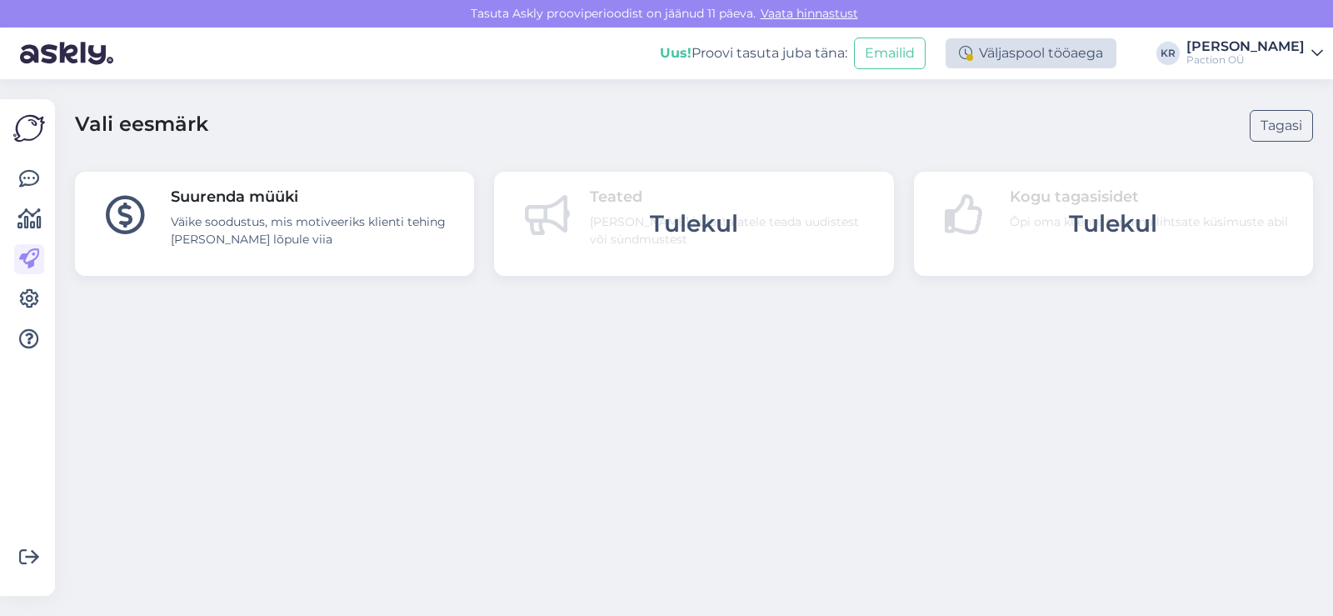
click at [1102, 55] on div "Väljaspool tööaega" at bounding box center [1030, 53] width 171 height 30
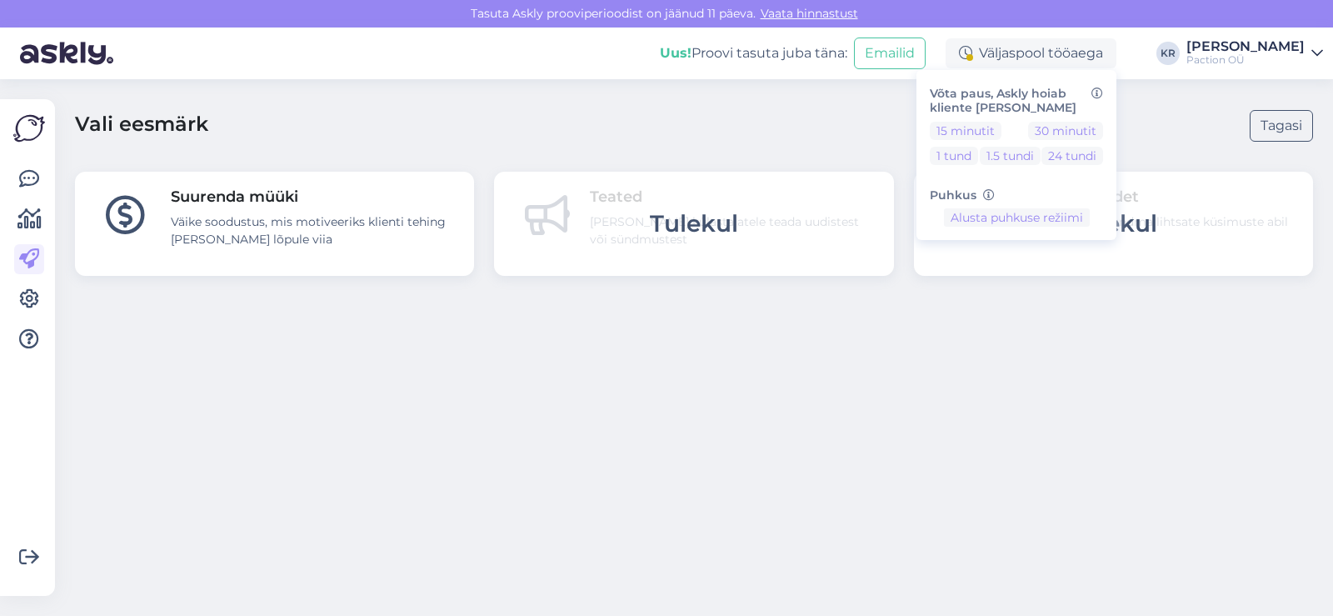
click at [868, 112] on div "Vali eesmärk Tagasi" at bounding box center [694, 125] width 1238 height 52
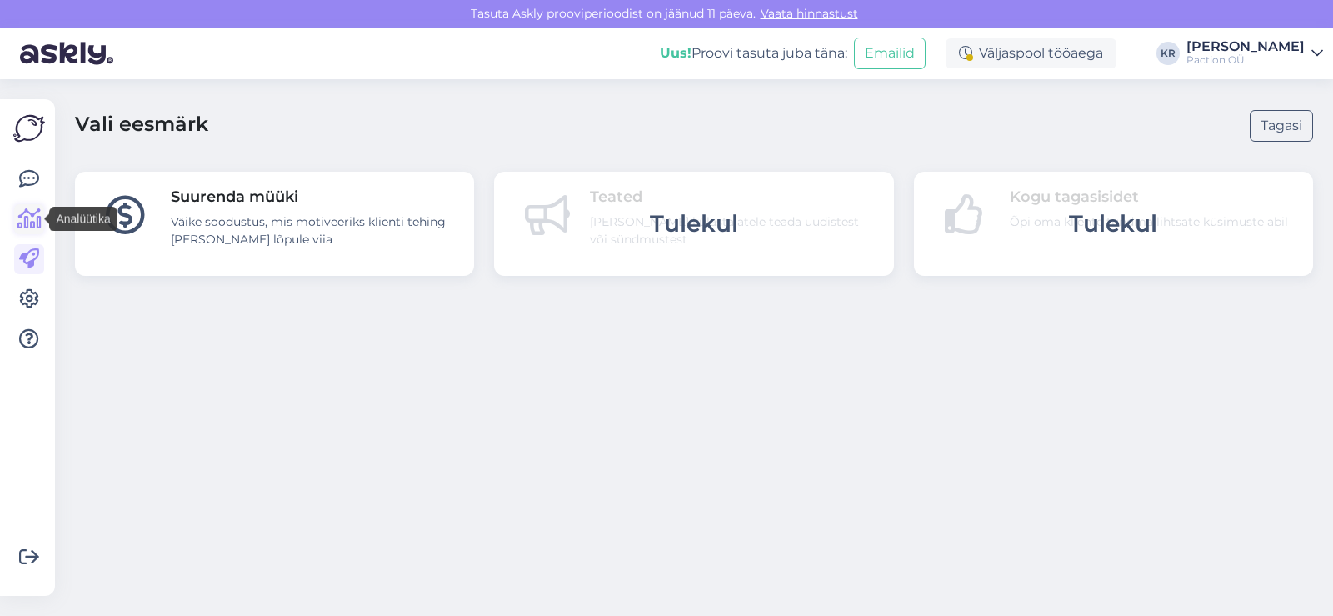
click at [30, 209] on icon at bounding box center [29, 219] width 24 height 20
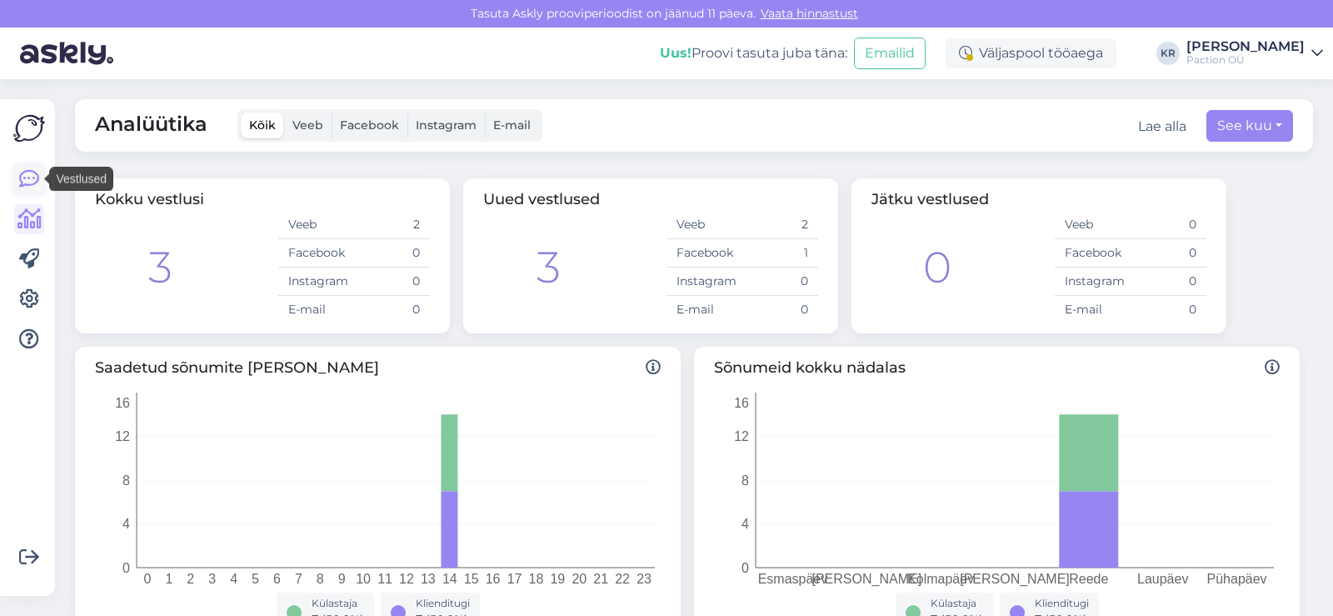
click at [28, 178] on icon at bounding box center [29, 179] width 20 height 20
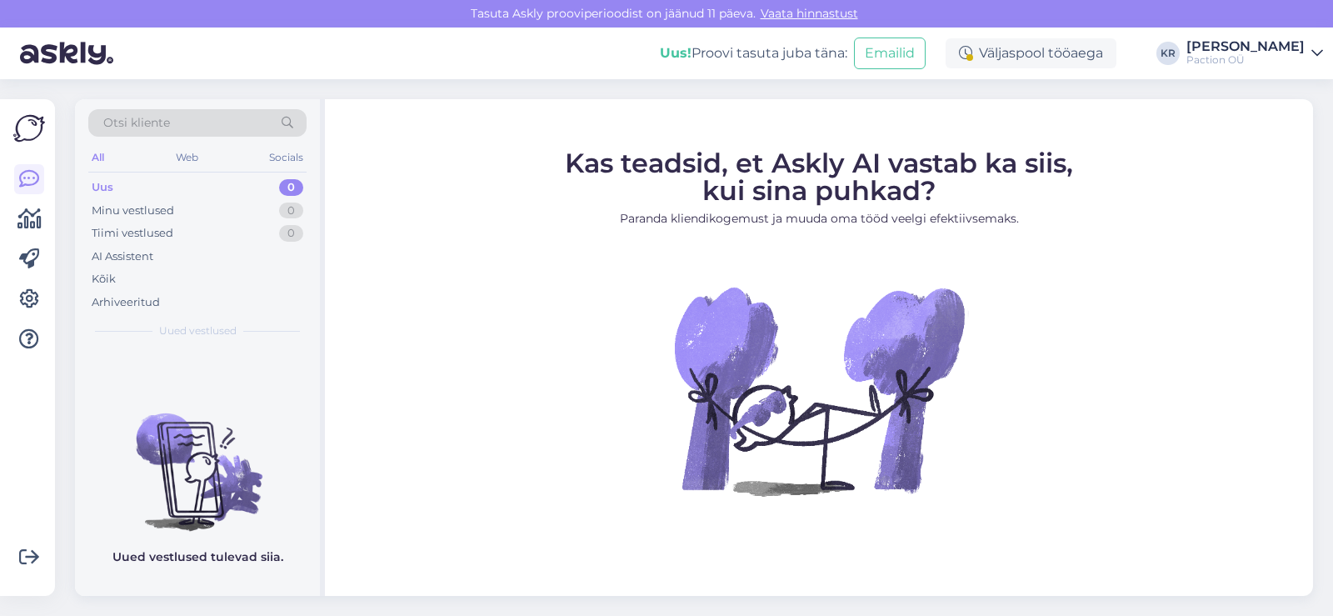
click at [27, 137] on img at bounding box center [29, 128] width 32 height 32
click at [34, 252] on icon at bounding box center [29, 259] width 20 height 20
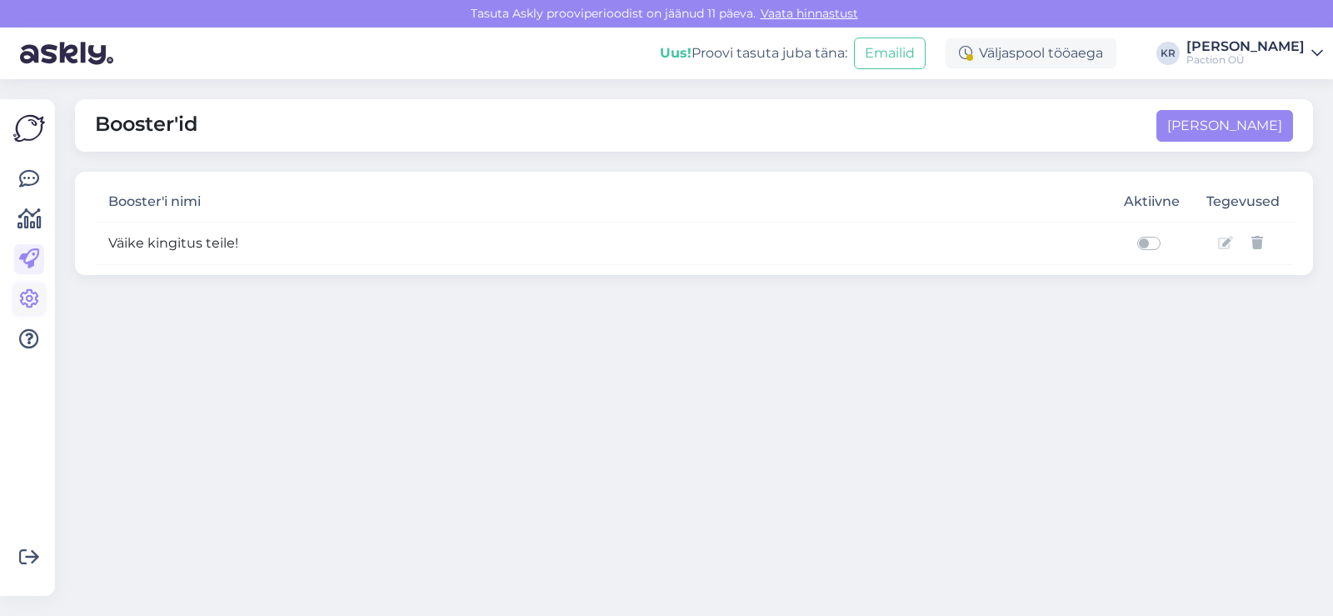
click at [33, 289] on icon at bounding box center [29, 299] width 20 height 20
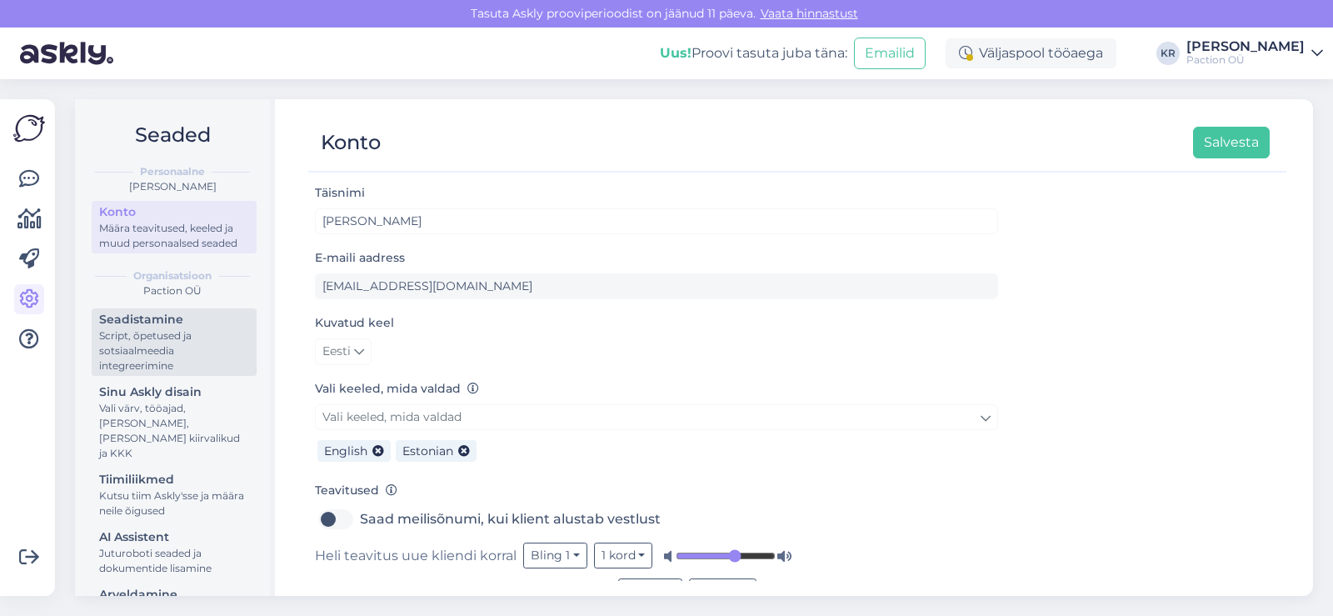
click at [124, 370] on div "Script, õpetused ja sotsiaalmeedia integreerimine" at bounding box center [174, 350] width 150 height 45
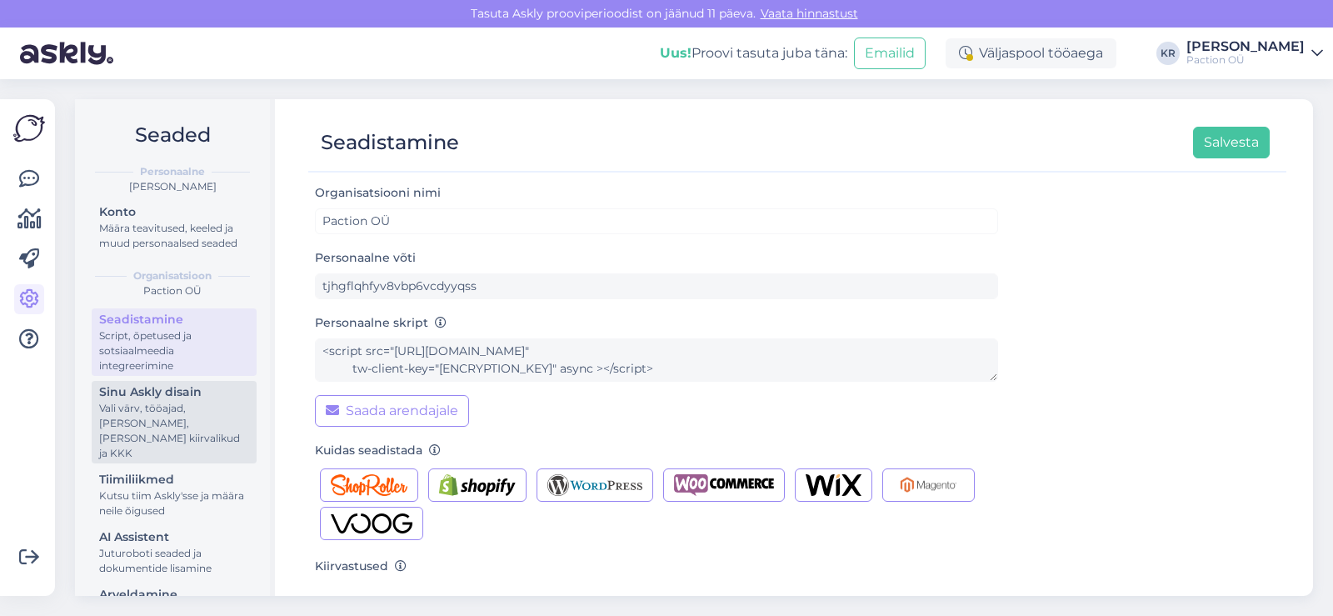
click at [185, 401] on div "Sinu Askly disain" at bounding box center [174, 391] width 150 height 17
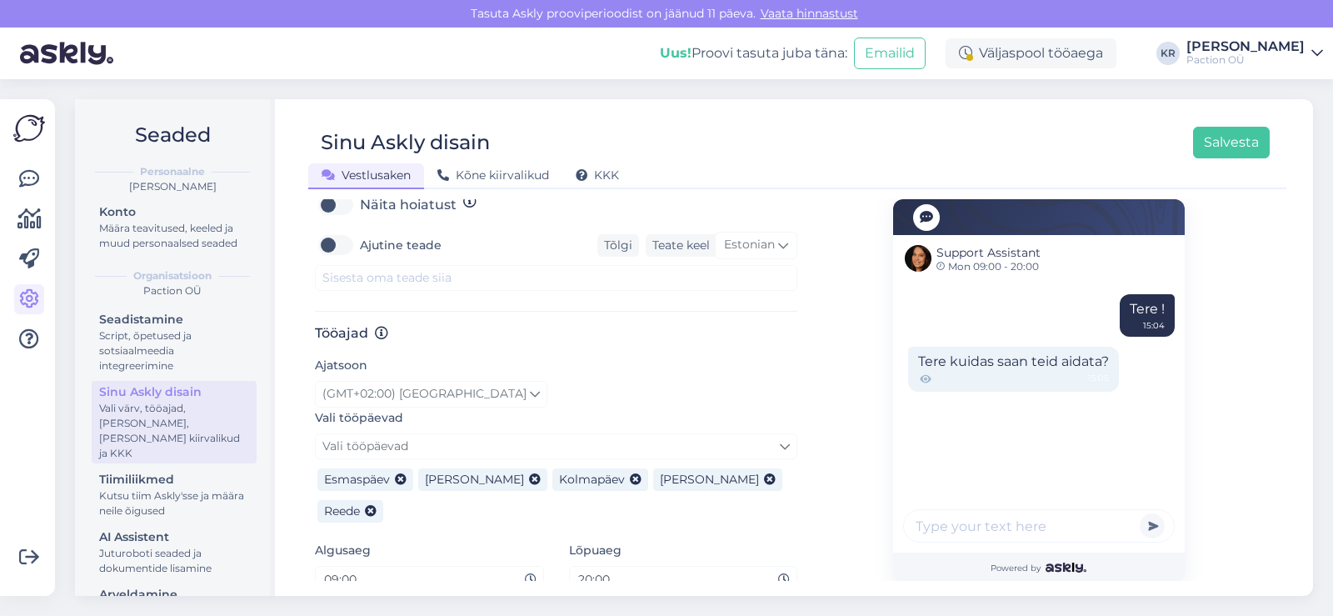
scroll to position [805, 0]
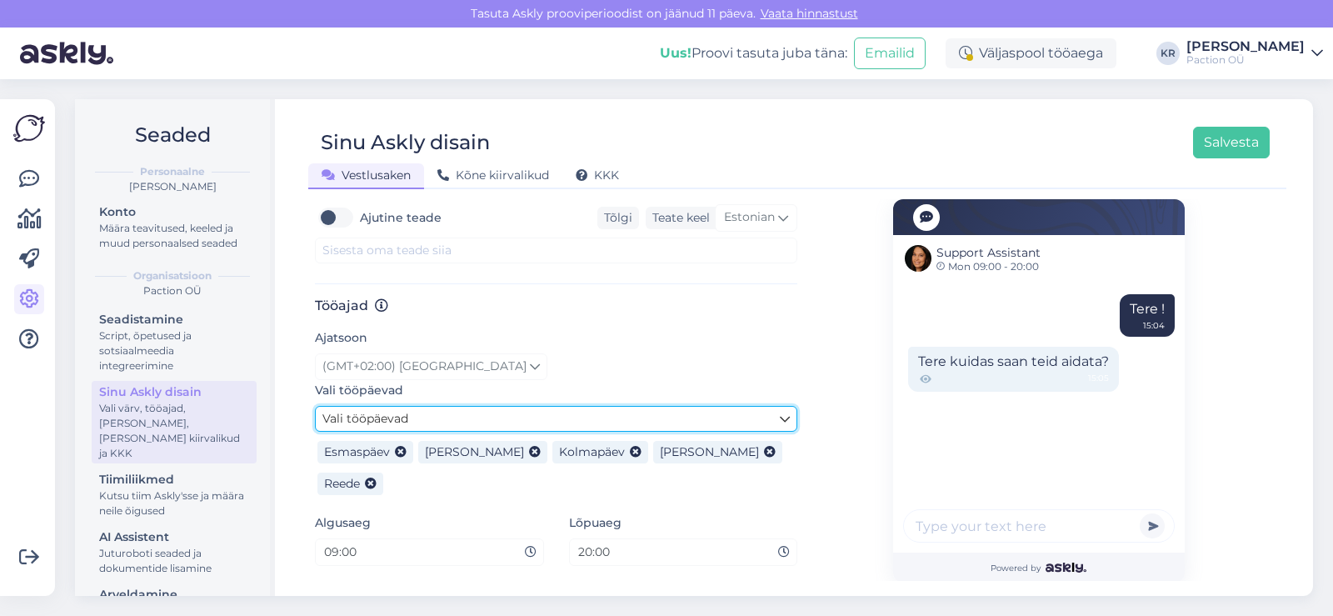
click at [645, 406] on link "Vali tööpäevad" at bounding box center [556, 419] width 482 height 26
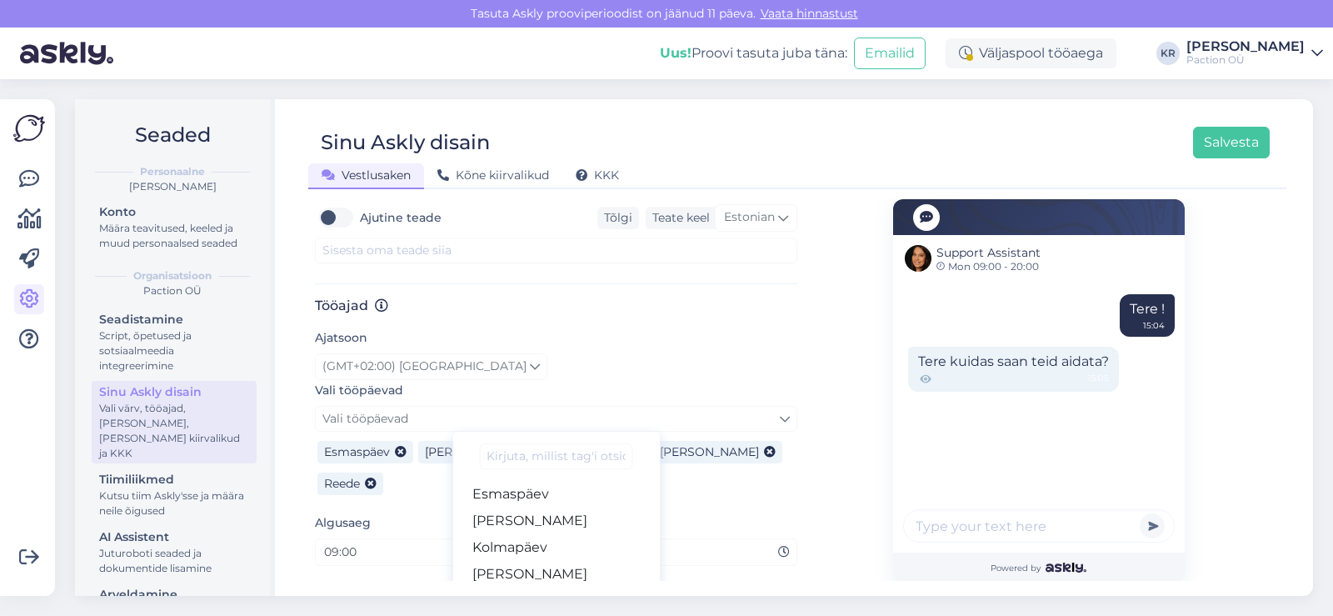
scroll to position [900, 0]
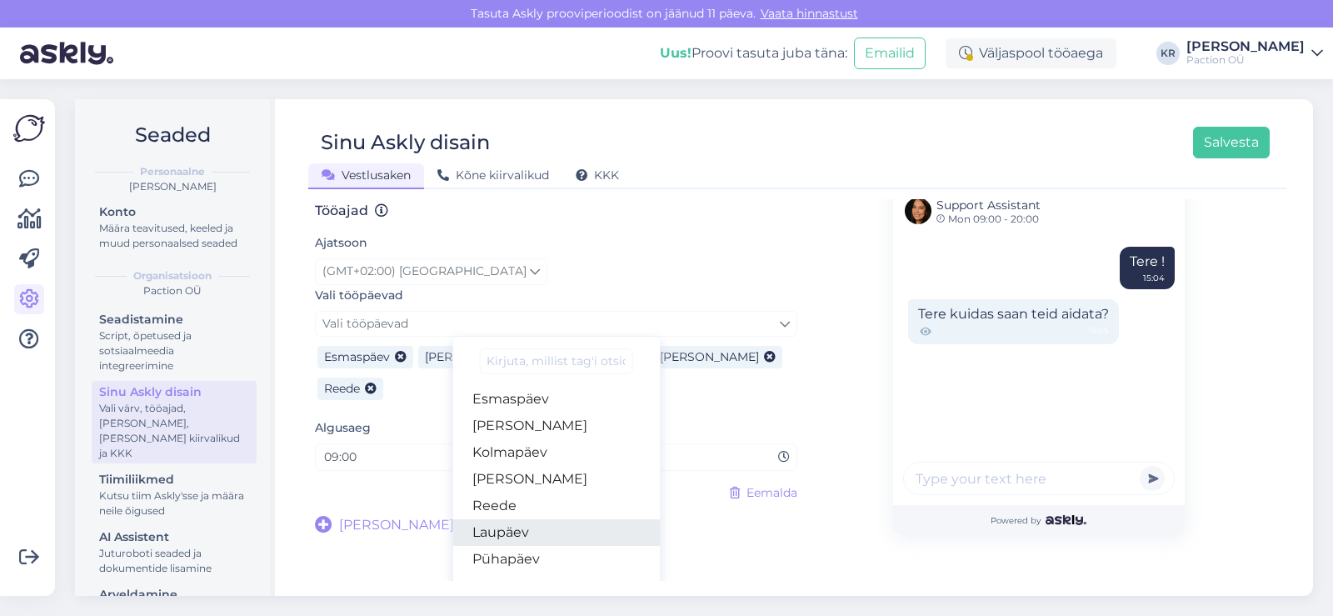
click at [548, 519] on link "Laupäev" at bounding box center [555, 532] width 207 height 27
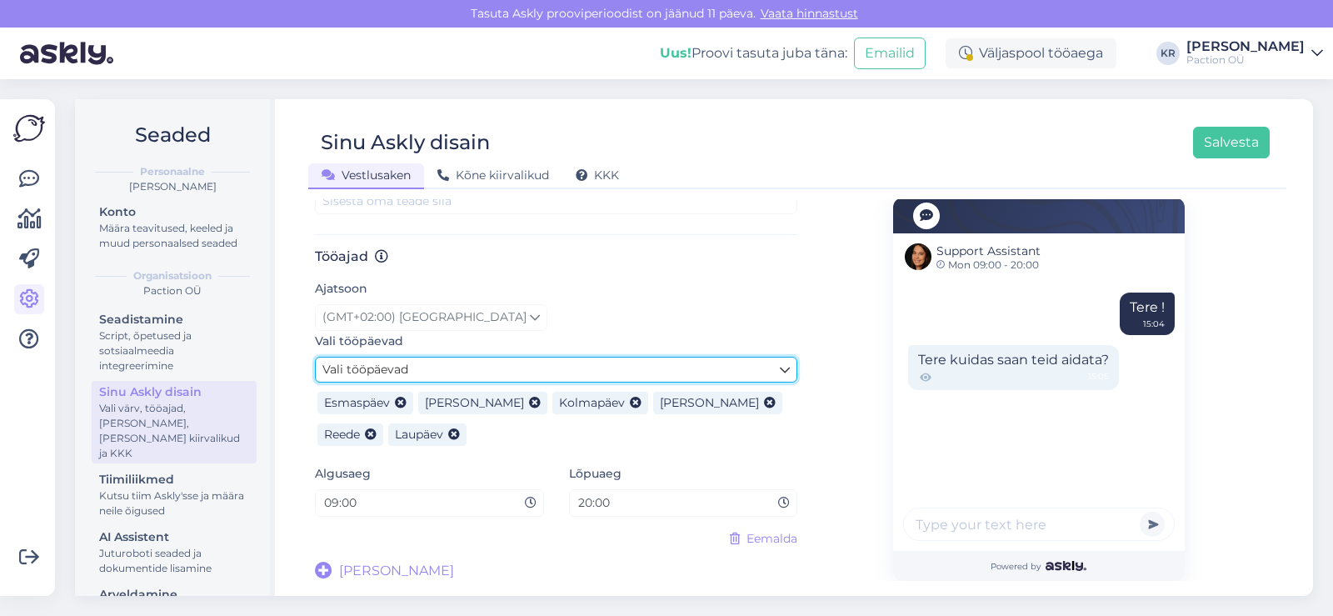
scroll to position [836, 0]
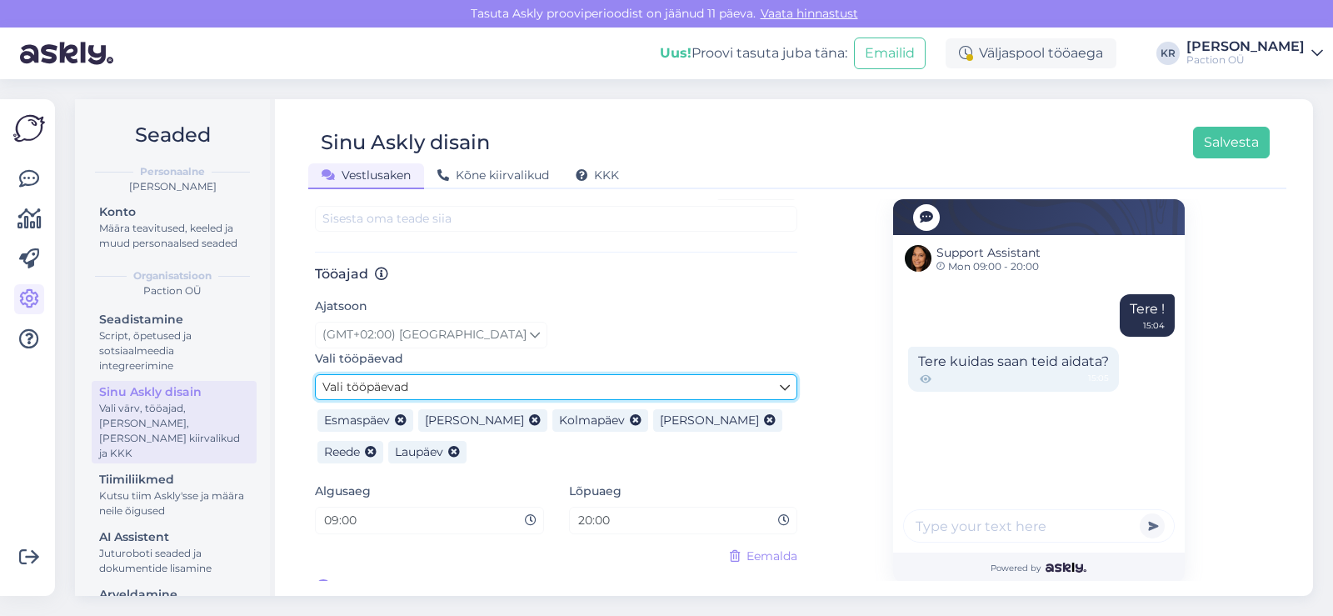
click at [540, 374] on link "Vali tööpäevad" at bounding box center [556, 387] width 482 height 26
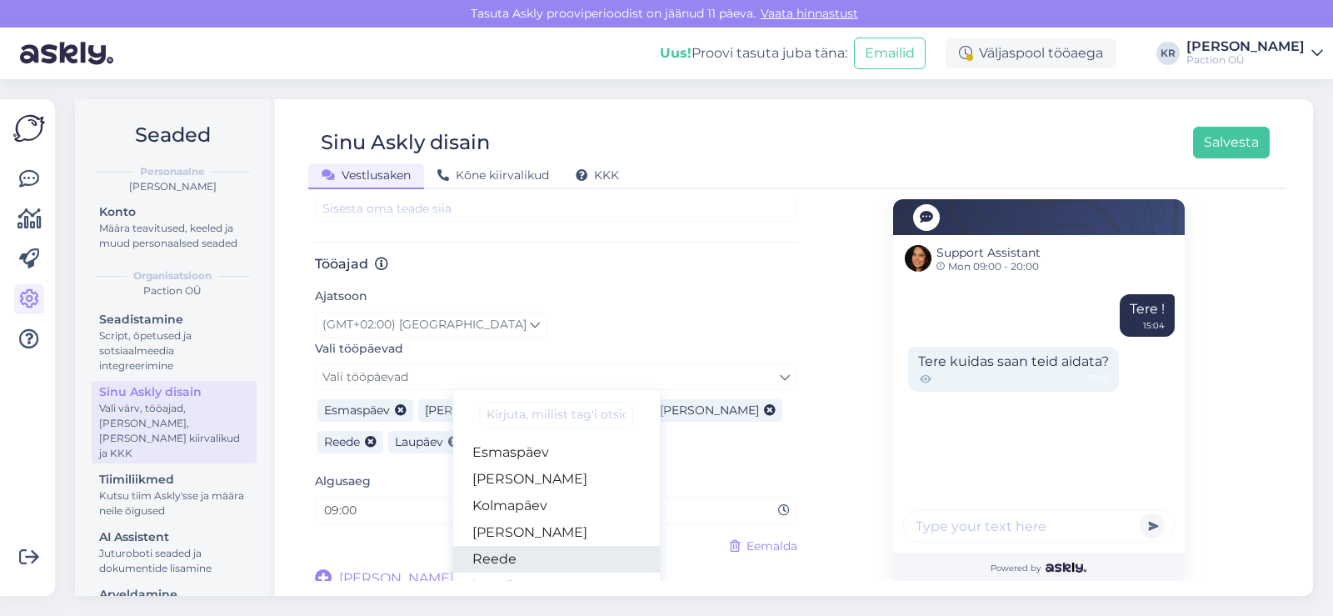
scroll to position [900, 0]
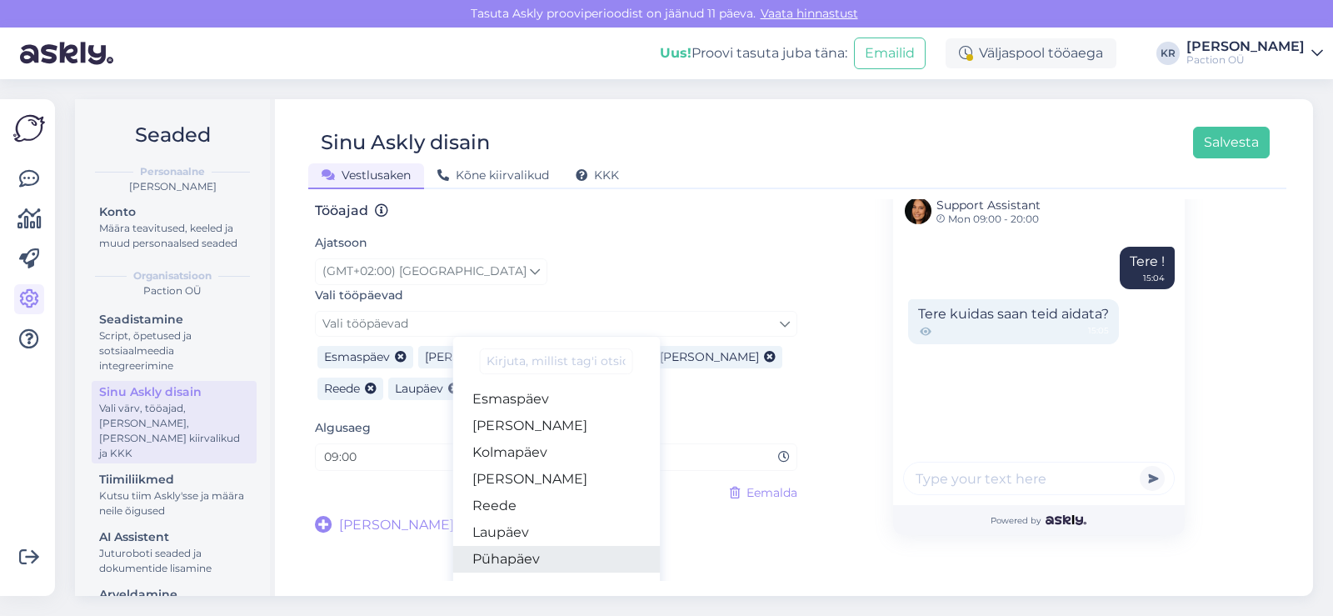
click at [546, 546] on link "Pühapäev" at bounding box center [555, 559] width 207 height 27
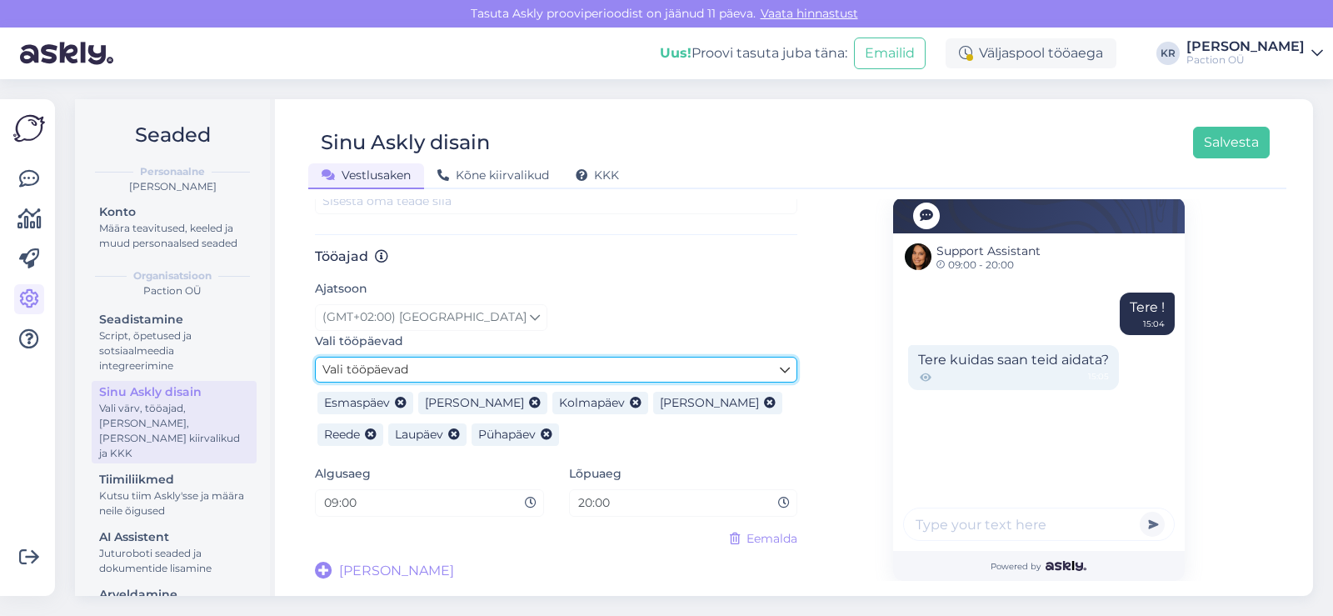
scroll to position [836, 0]
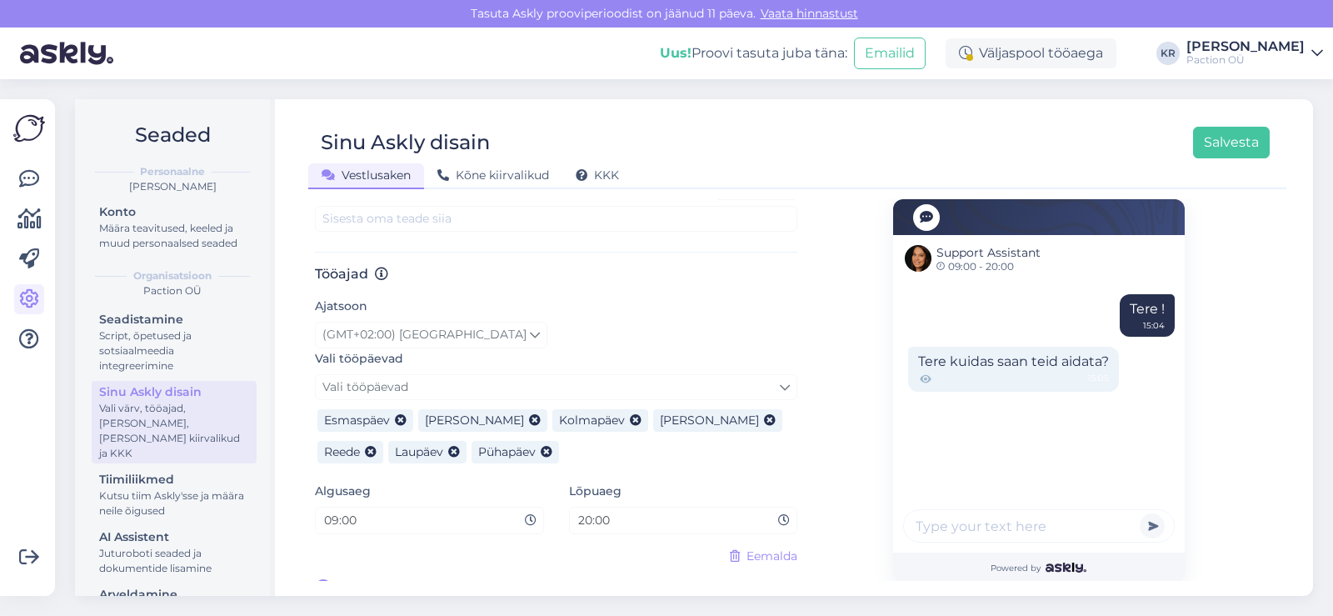
click at [1249, 139] on button "Salvesta" at bounding box center [1231, 143] width 77 height 32
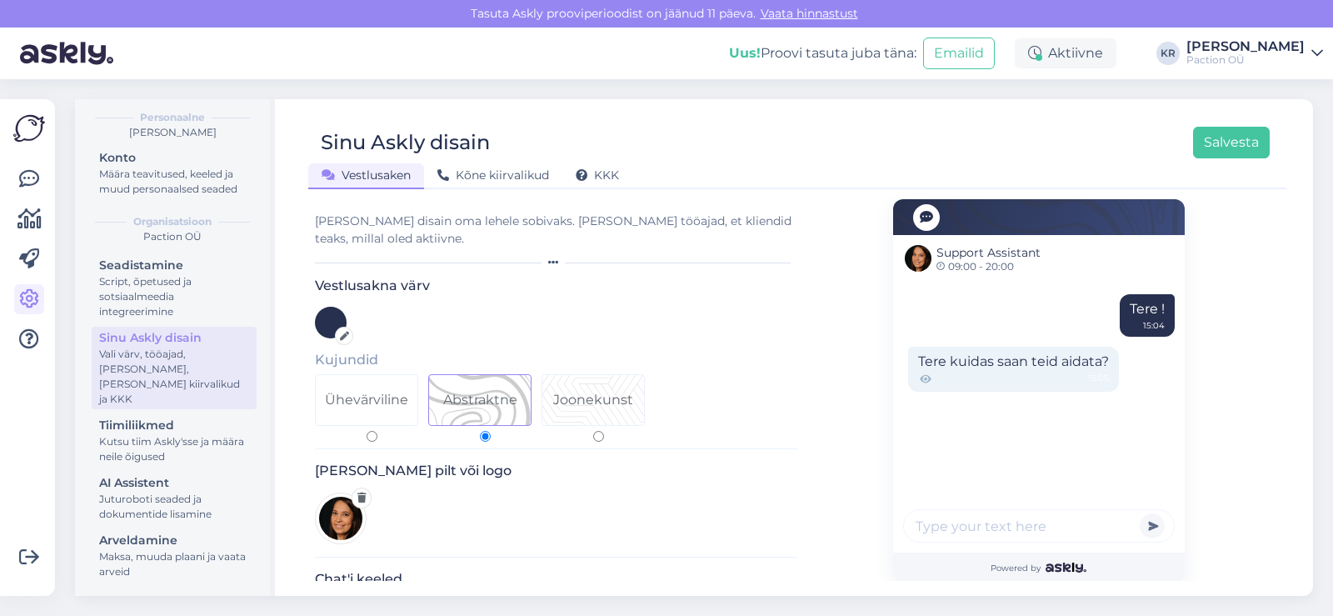
scroll to position [55, 0]
click at [184, 563] on div "Maksa, muuda plaani ja vaata arveid" at bounding box center [174, 563] width 150 height 30
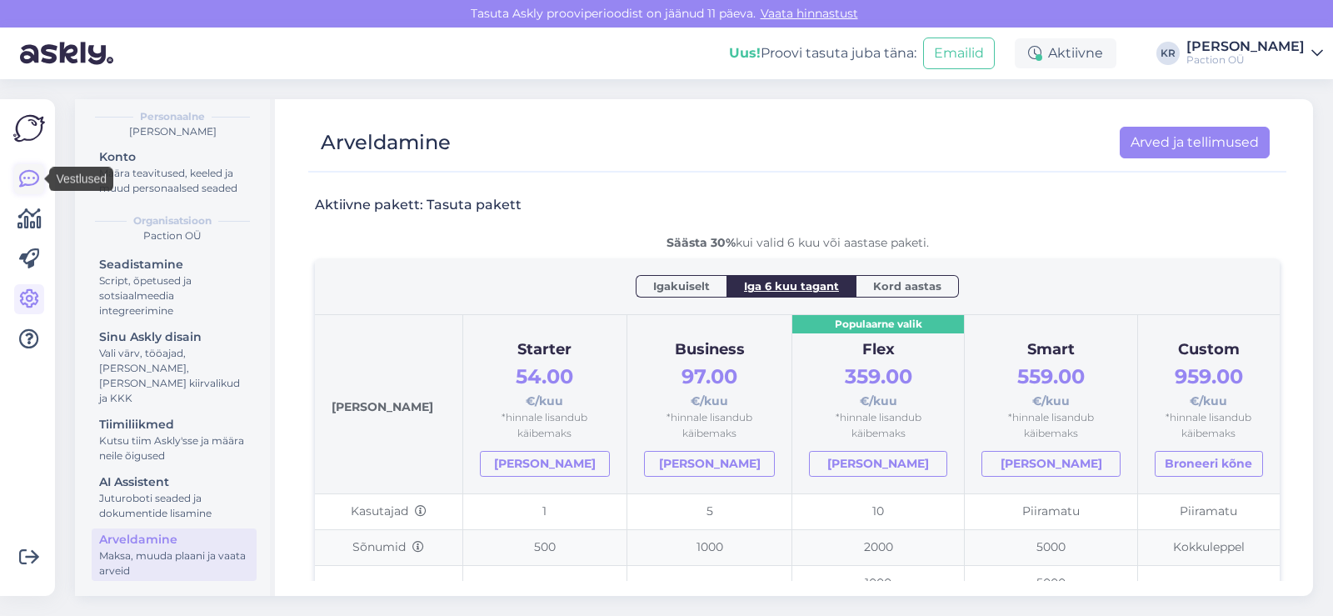
click at [22, 171] on icon at bounding box center [29, 179] width 20 height 20
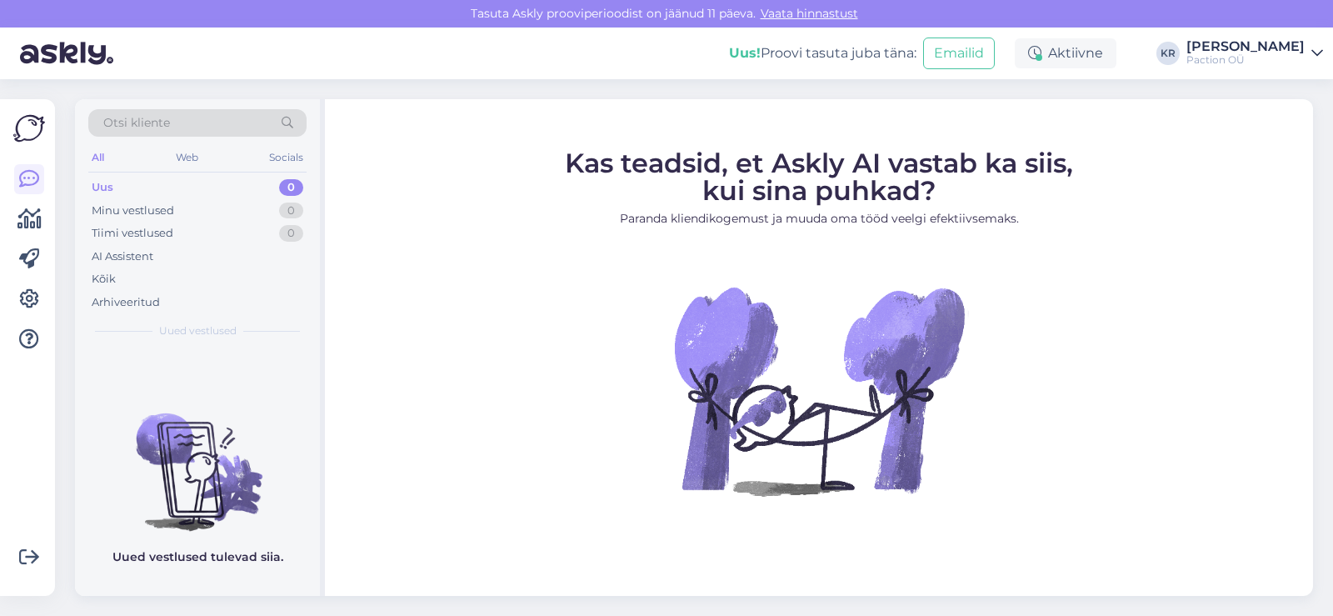
click at [27, 127] on img at bounding box center [29, 128] width 32 height 32
click at [113, 278] on div "Kõik" at bounding box center [104, 279] width 24 height 17
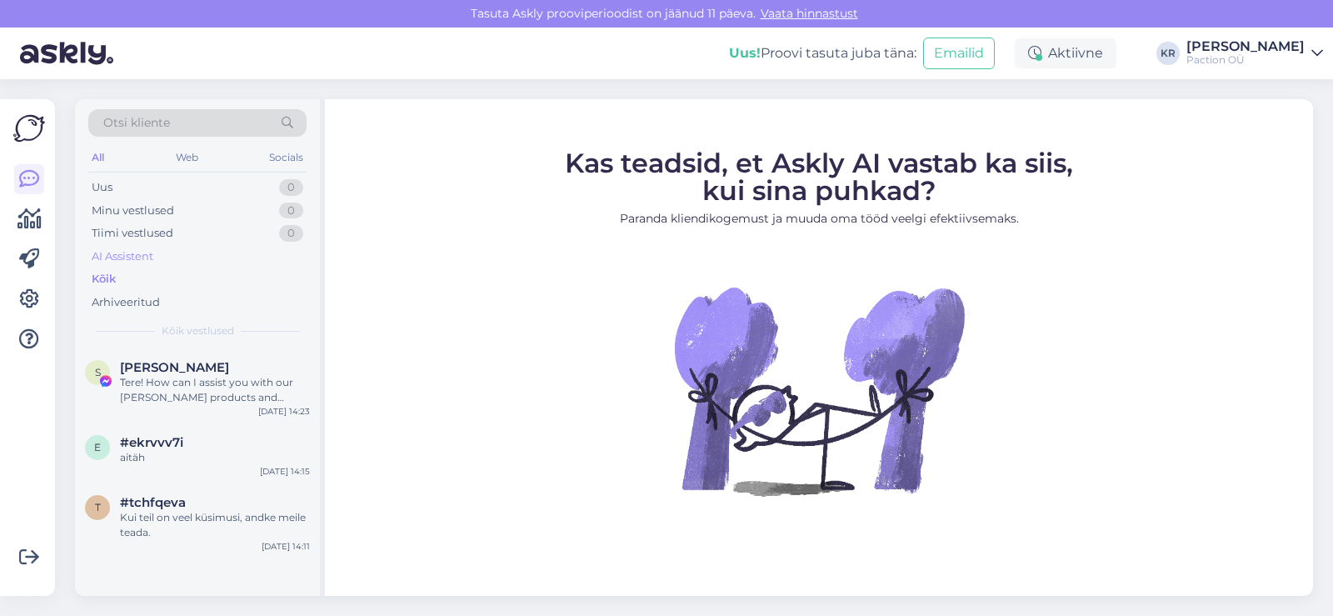
click at [116, 248] on div "AI Assistent" at bounding box center [123, 256] width 62 height 17
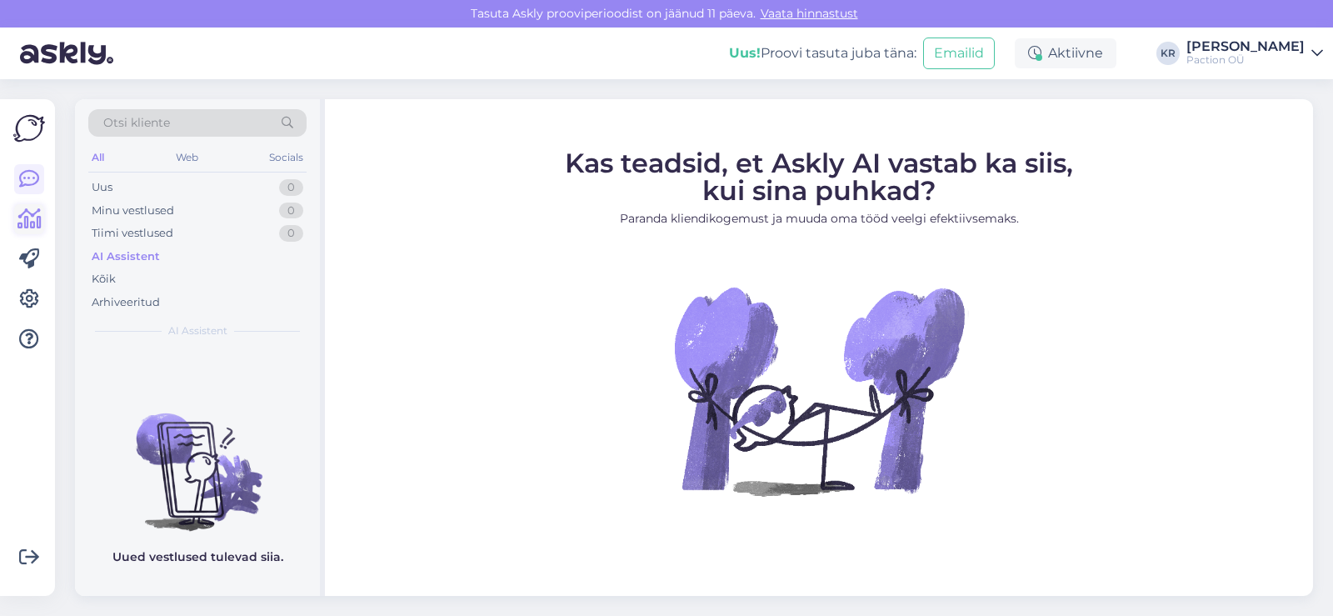
click at [33, 218] on icon at bounding box center [29, 219] width 24 height 20
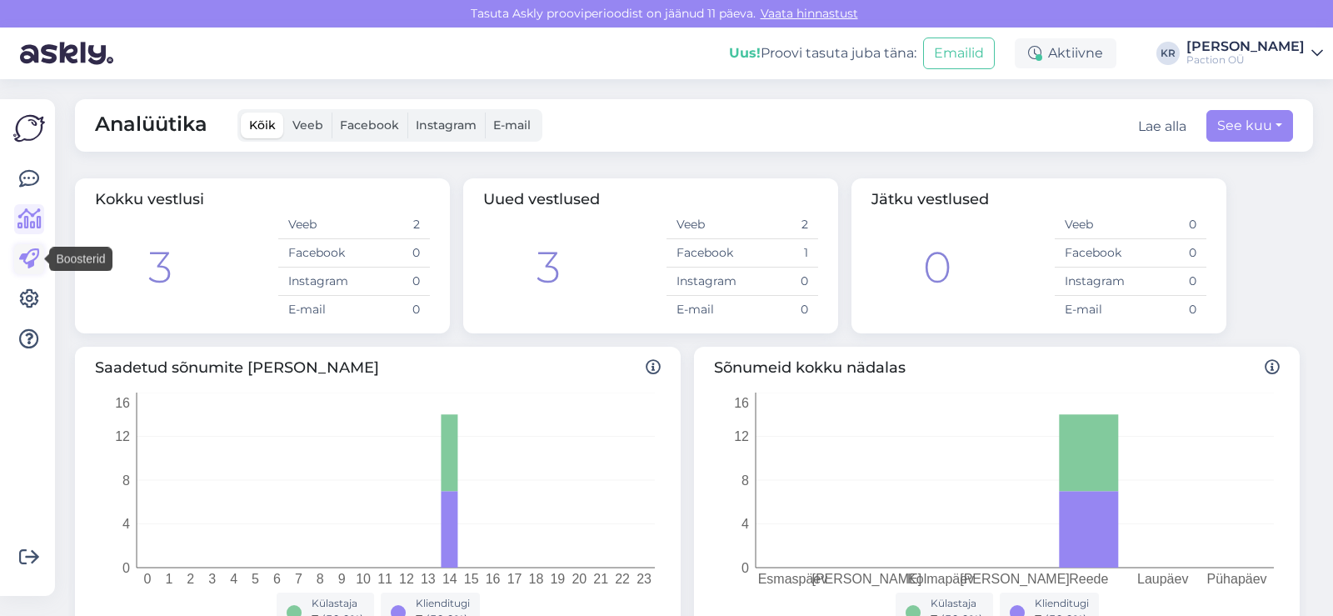
click at [27, 273] on link at bounding box center [29, 259] width 30 height 30
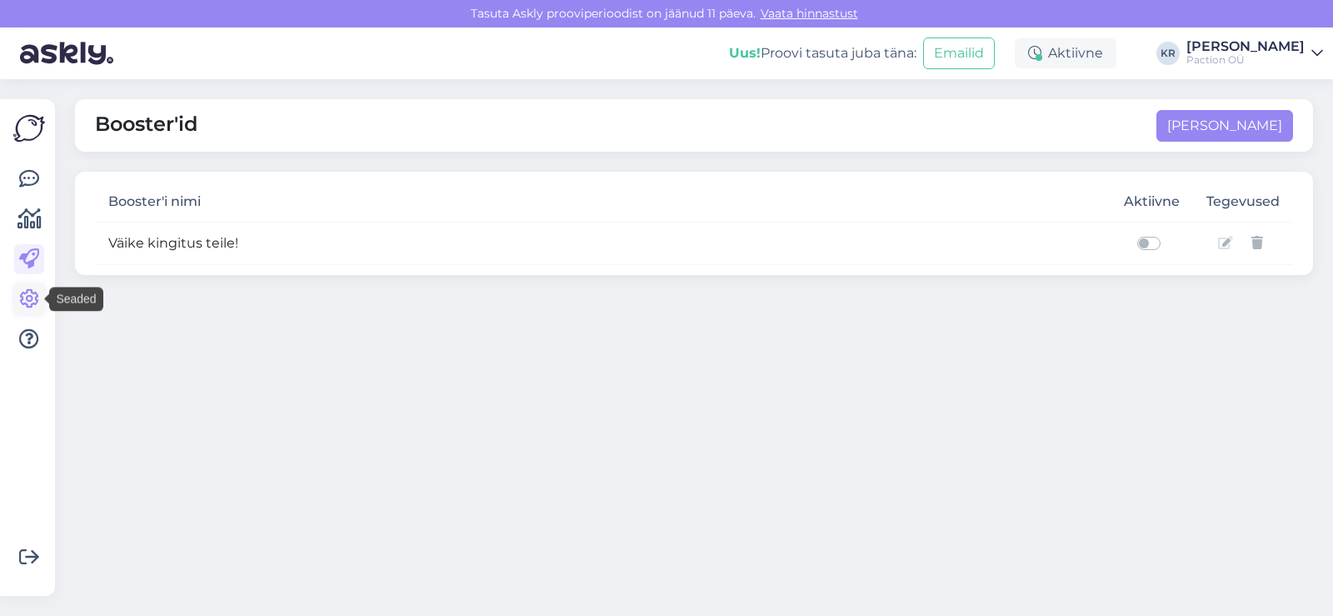
click at [28, 312] on link at bounding box center [29, 299] width 30 height 30
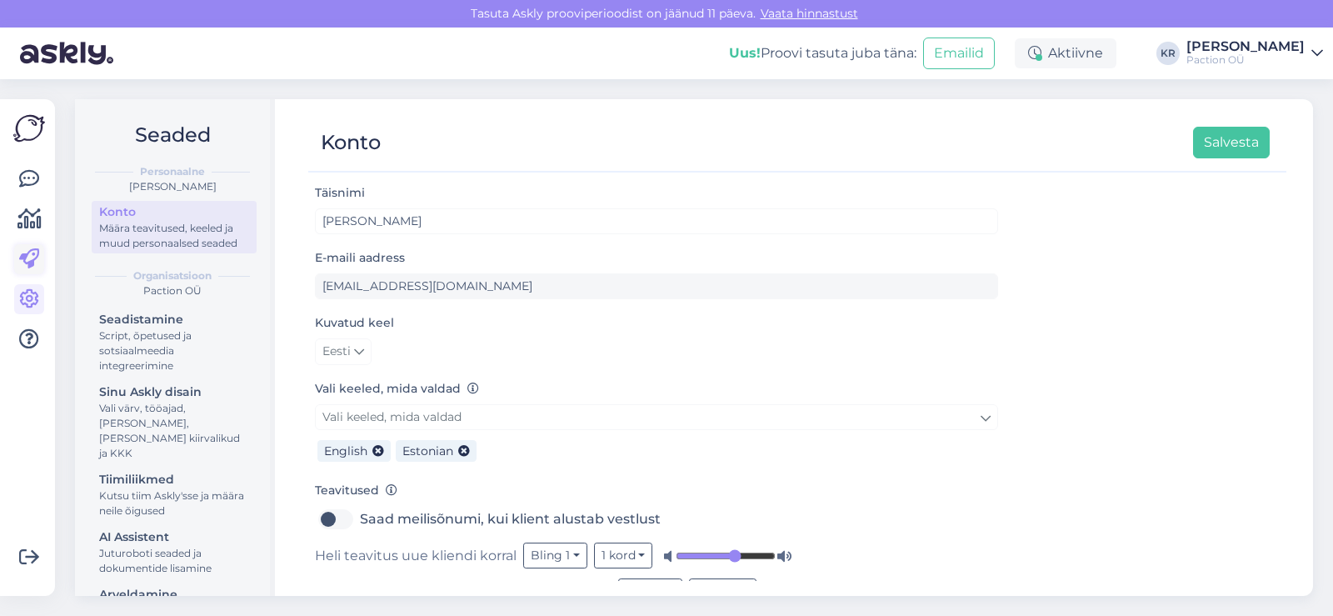
click at [30, 269] on icon at bounding box center [29, 259] width 20 height 20
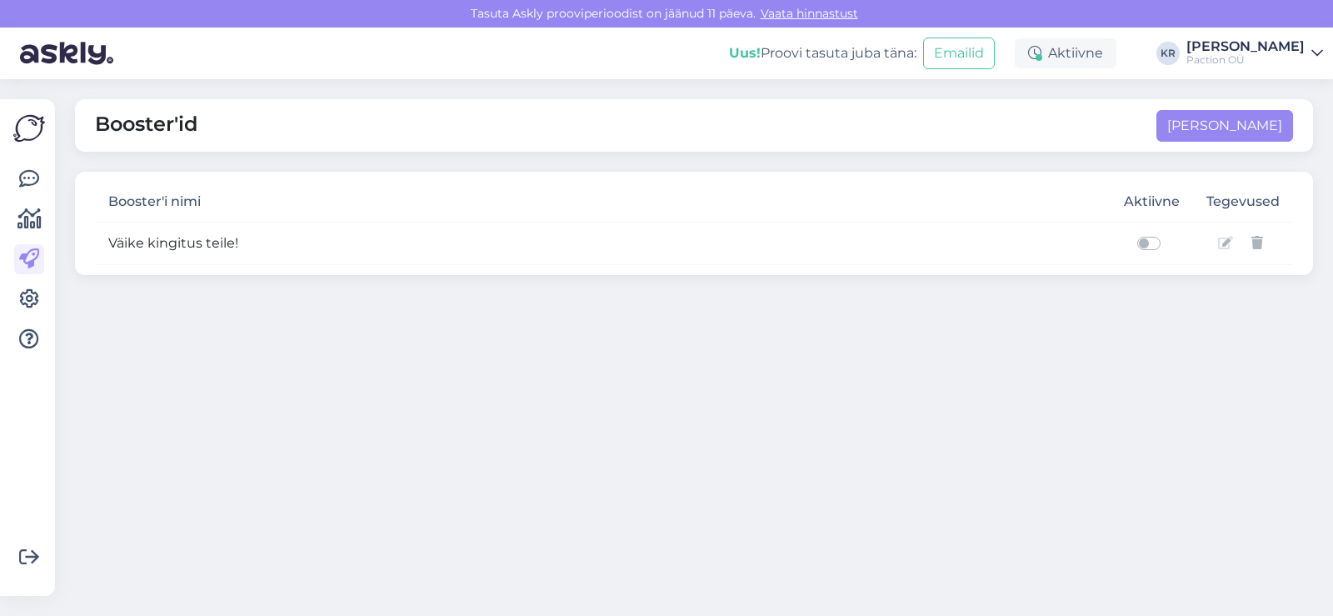
click at [1226, 247] on icon at bounding box center [1225, 243] width 15 height 13
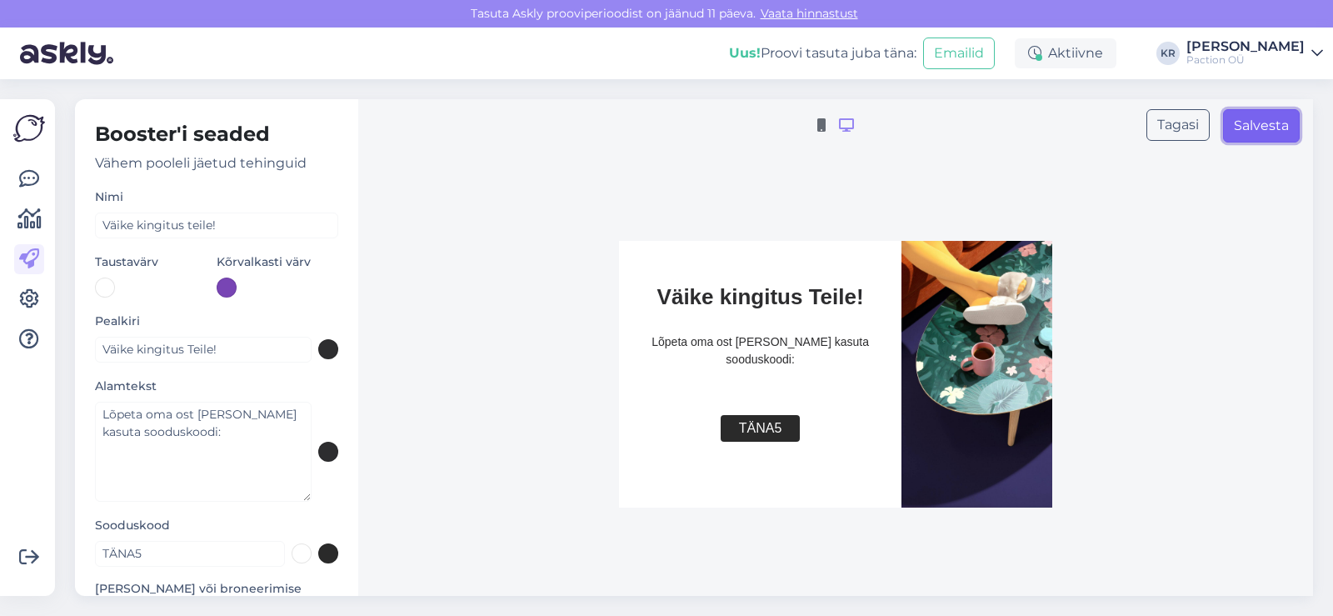
click at [1253, 130] on button "Salvesta" at bounding box center [1261, 125] width 77 height 33
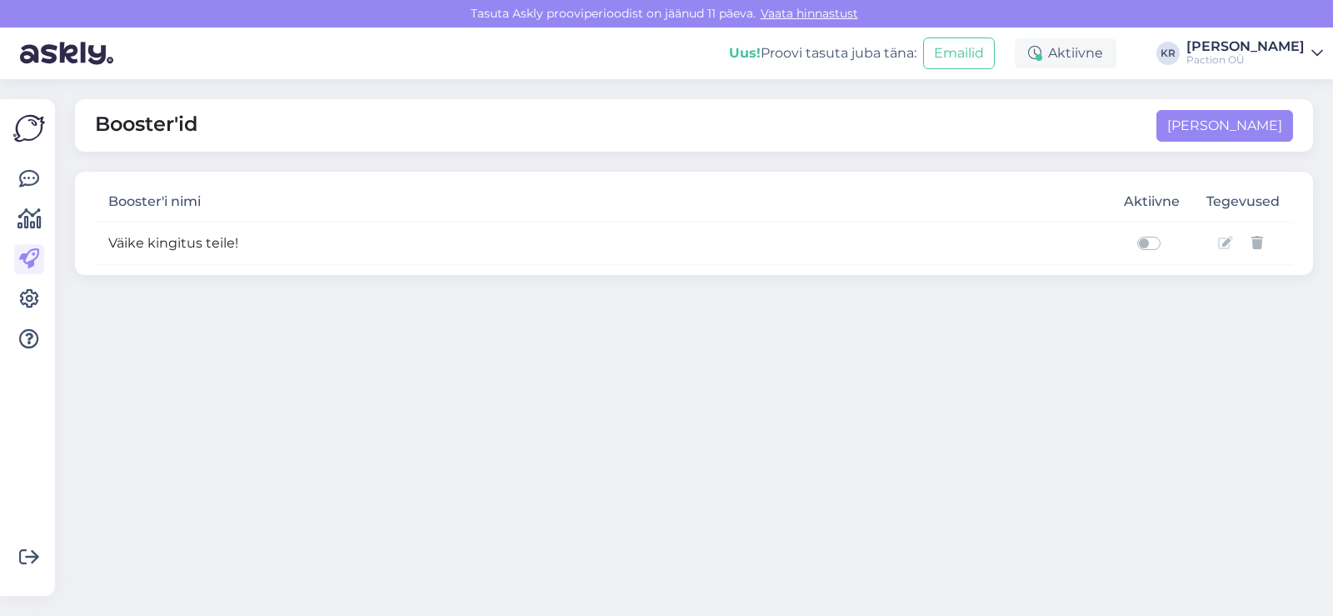
click at [1167, 233] on label at bounding box center [1167, 233] width 0 height 0
click at [1137, 243] on input "checkbox" at bounding box center [1130, 241] width 13 height 17
click at [1167, 233] on label at bounding box center [1167, 233] width 0 height 0
click at [1137, 243] on input "checkbox" at bounding box center [1130, 241] width 13 height 17
checkbox input "true"
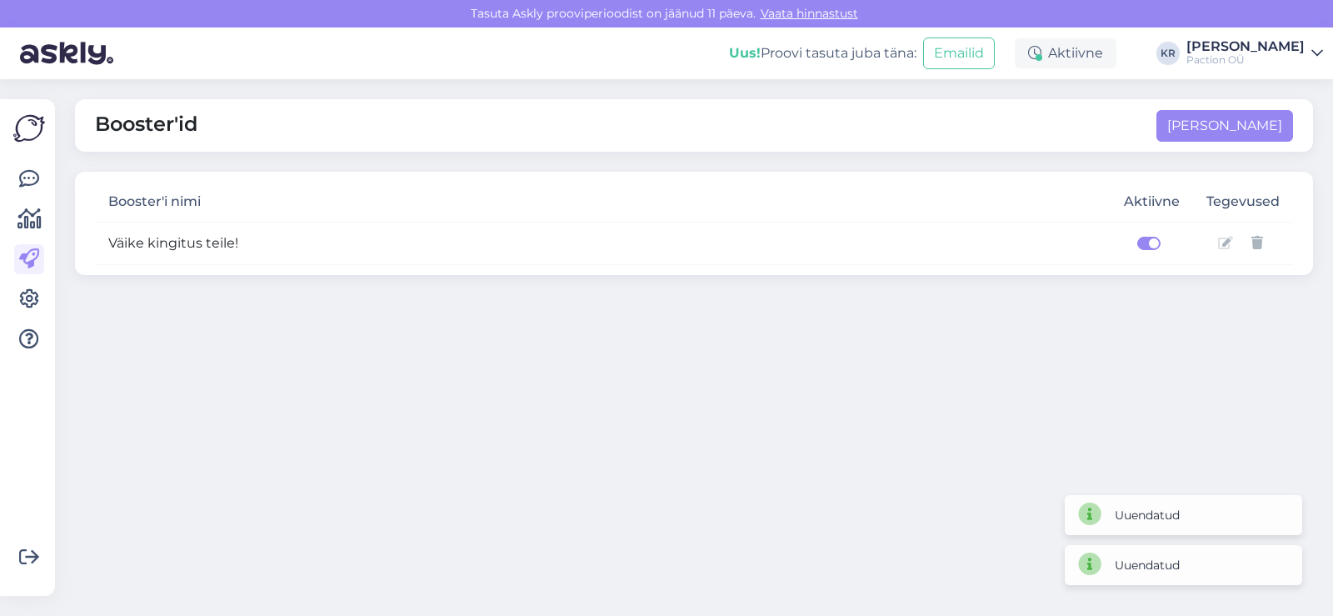
click at [1177, 308] on div "Booster'id [PERSON_NAME] uus Booster'i nimi Aktiivne Tegevused Väike kingitus t…" at bounding box center [699, 347] width 1268 height 536
click at [29, 299] on icon at bounding box center [29, 299] width 20 height 20
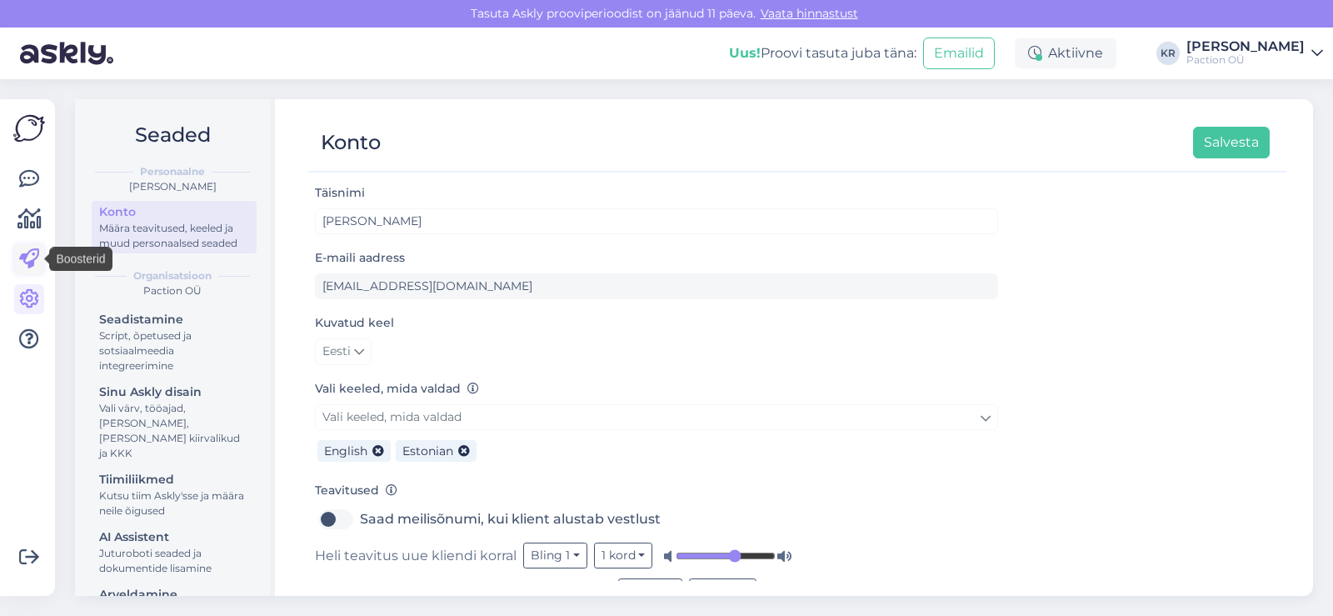
click at [24, 264] on icon at bounding box center [29, 259] width 20 height 20
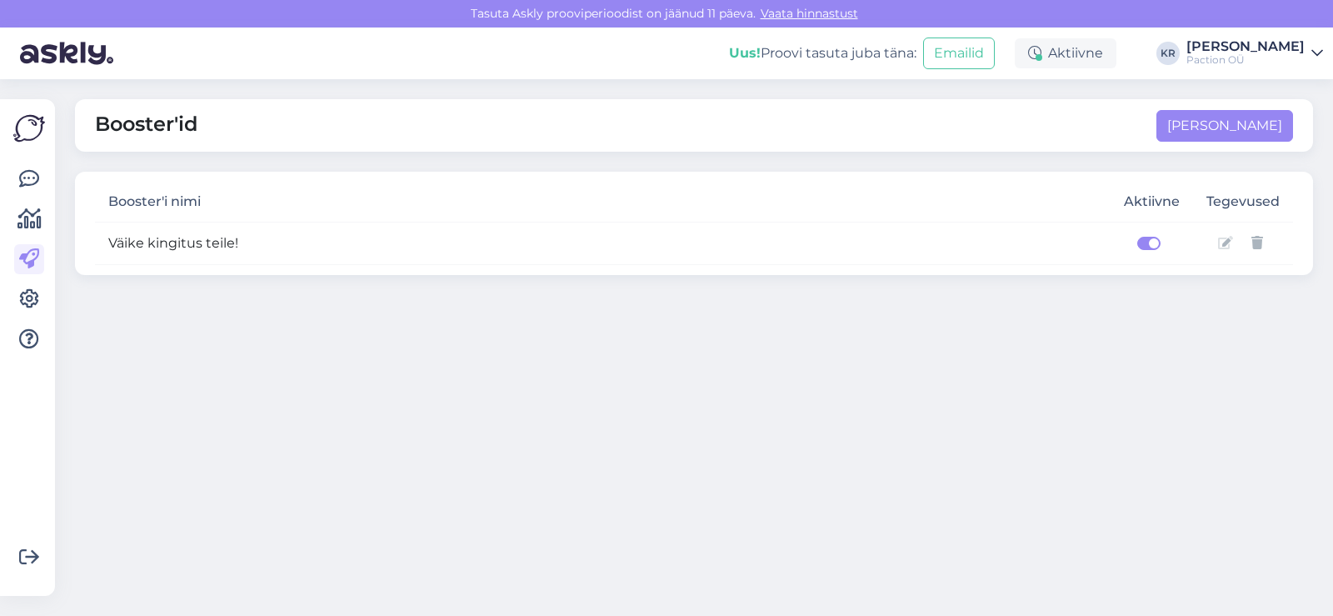
click at [1224, 247] on icon at bounding box center [1225, 243] width 15 height 13
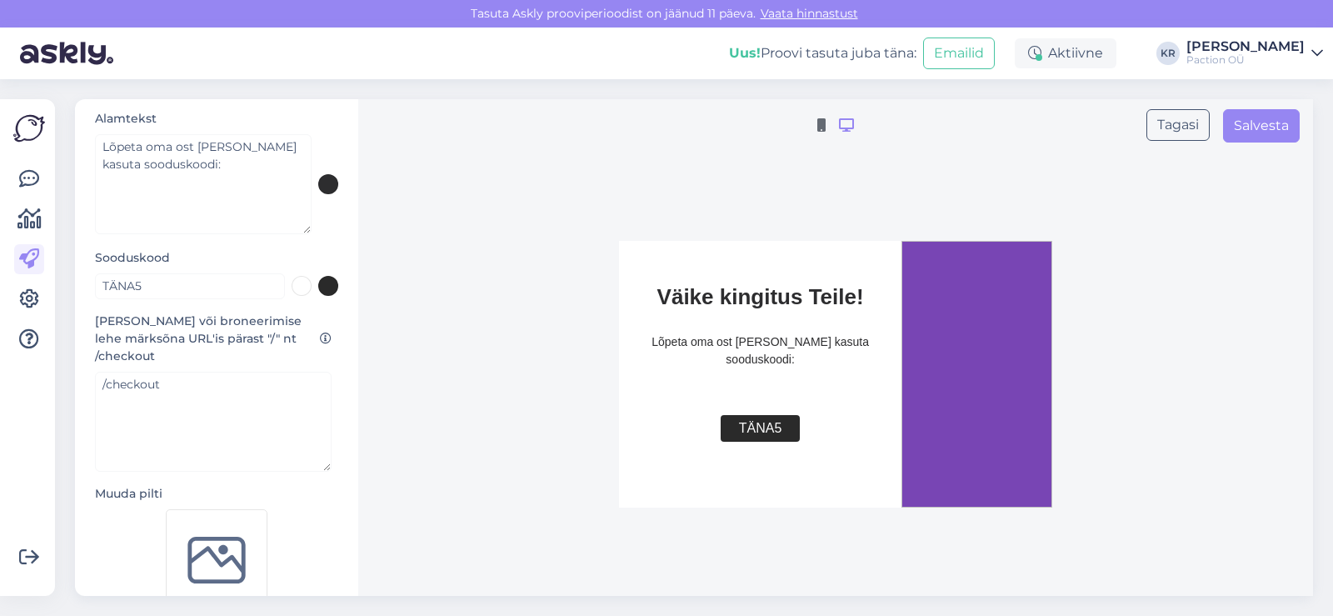
scroll to position [306, 0]
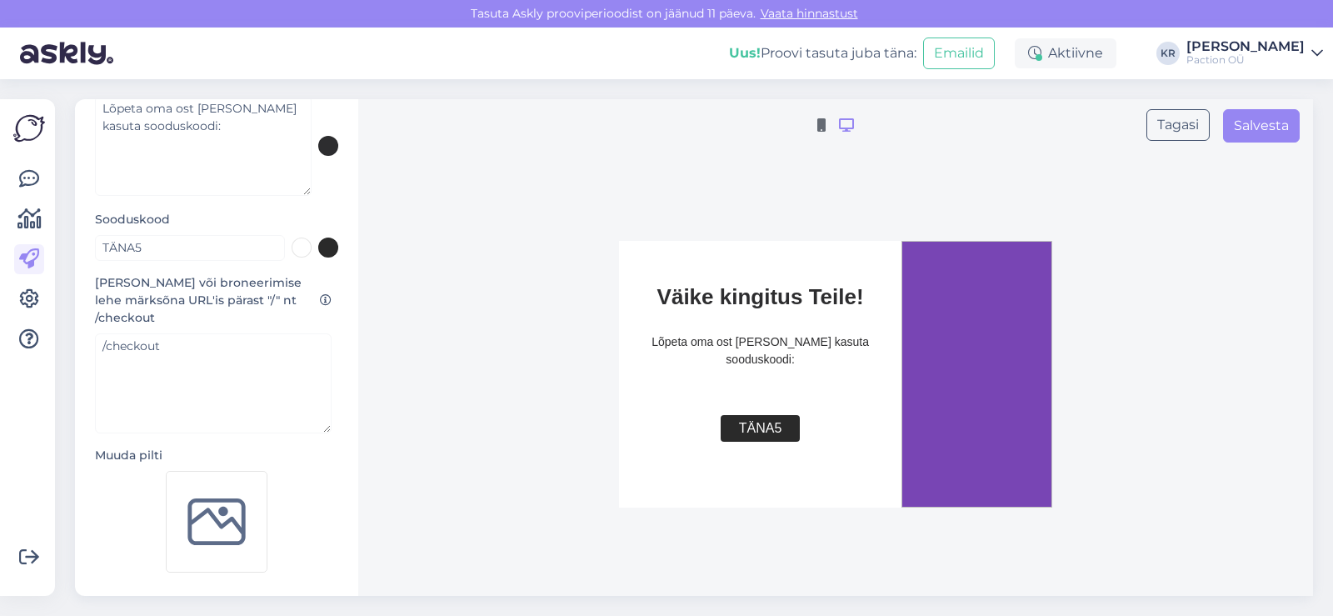
click at [197, 509] on img at bounding box center [217, 522] width 102 height 102
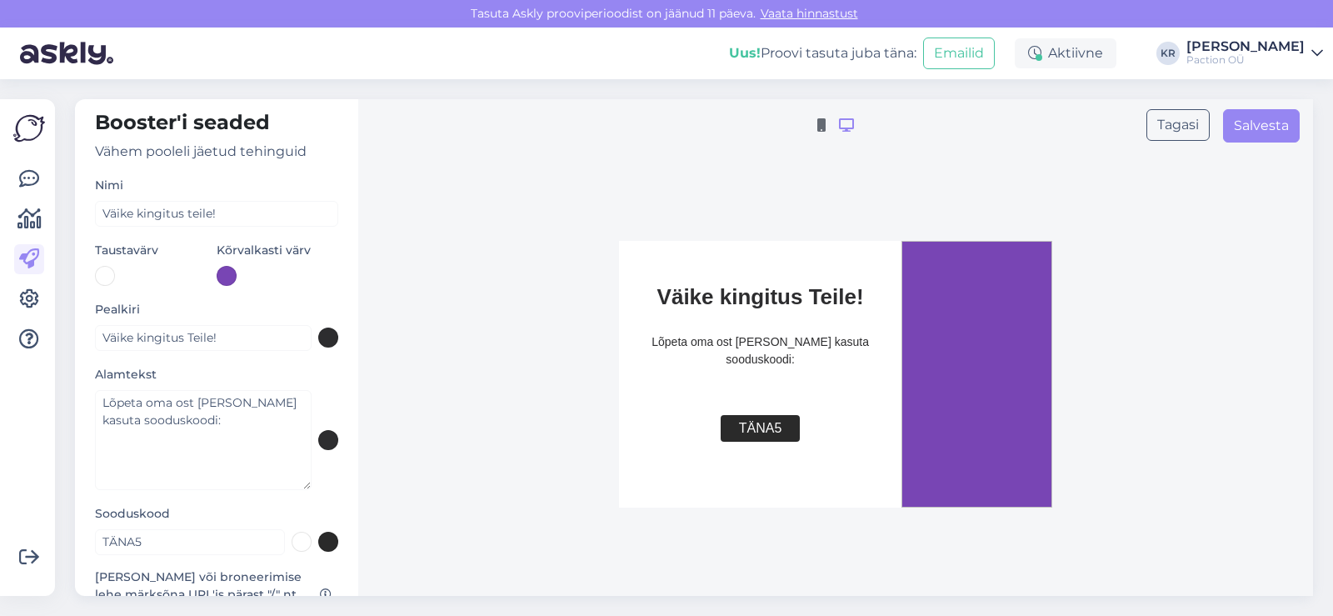
scroll to position [8, 0]
click at [843, 127] on icon at bounding box center [846, 125] width 15 height 13
click at [821, 127] on icon at bounding box center [821, 125] width 8 height 13
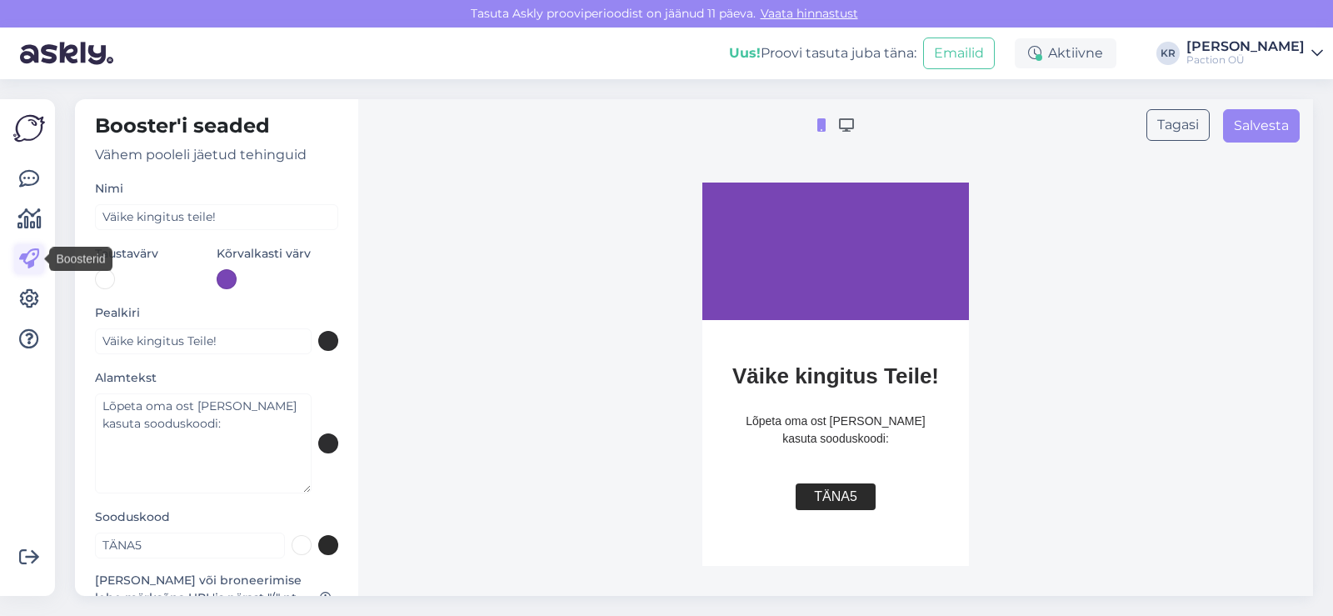
click at [29, 258] on icon at bounding box center [29, 259] width 20 height 20
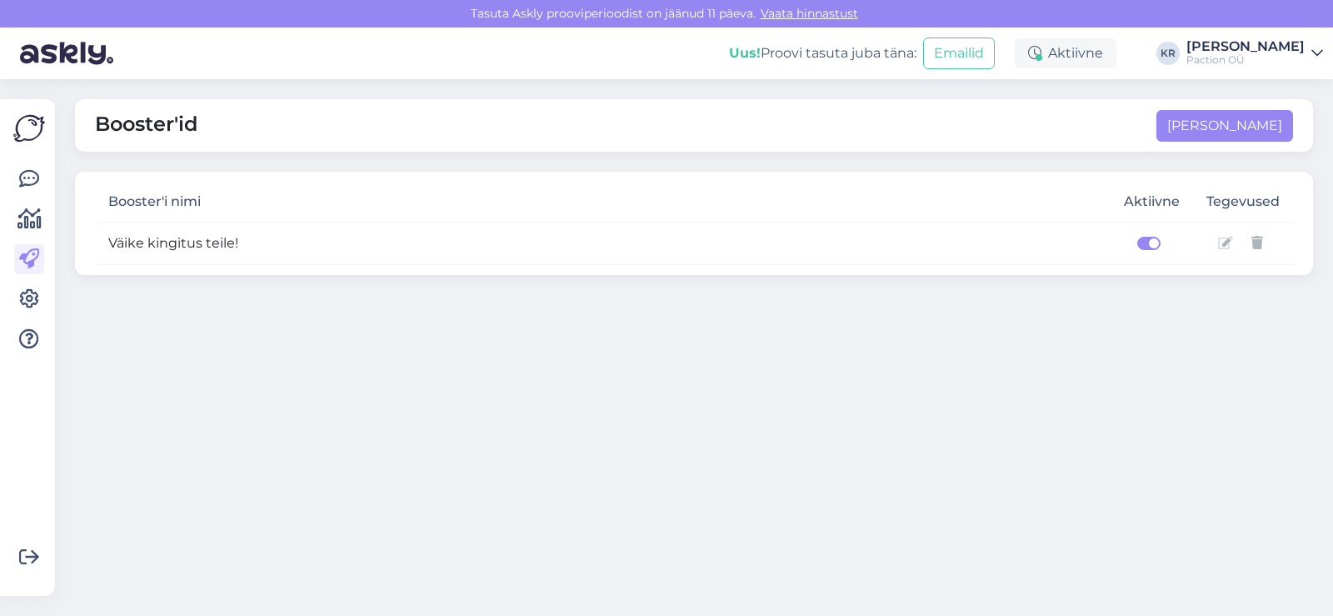
click at [1167, 233] on label at bounding box center [1167, 233] width 0 height 0
click at [1137, 244] on input "checkbox" at bounding box center [1130, 241] width 13 height 17
checkbox input "false"
click at [26, 171] on icon at bounding box center [29, 179] width 20 height 20
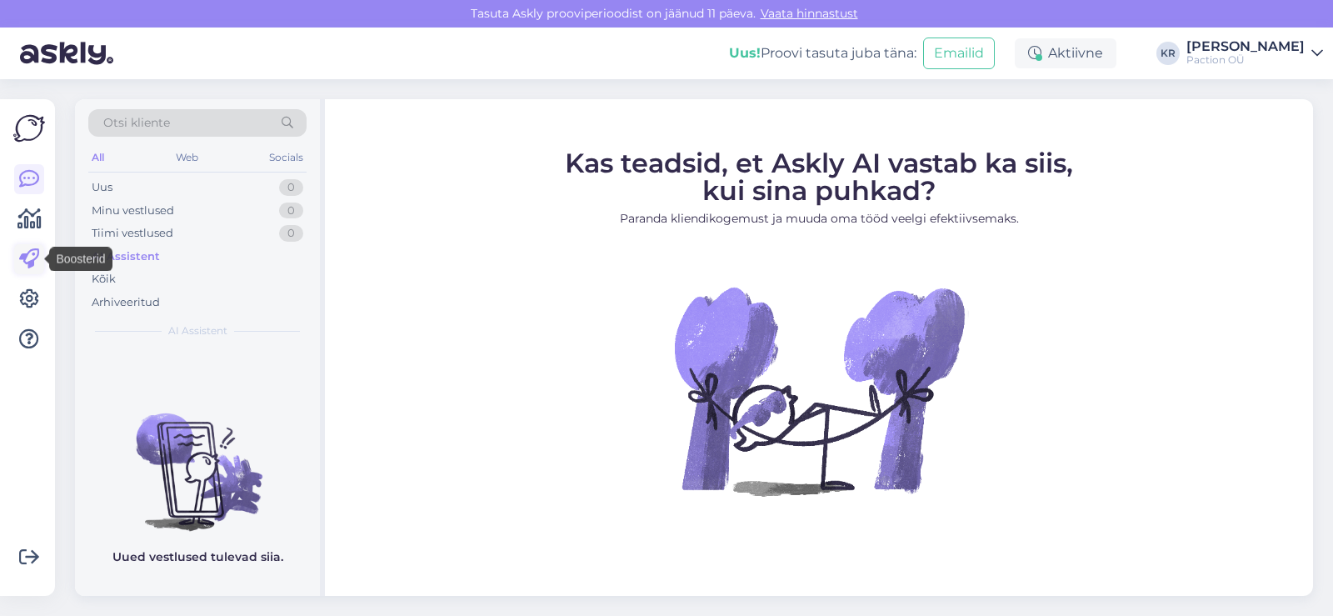
click at [23, 269] on icon at bounding box center [29, 259] width 20 height 20
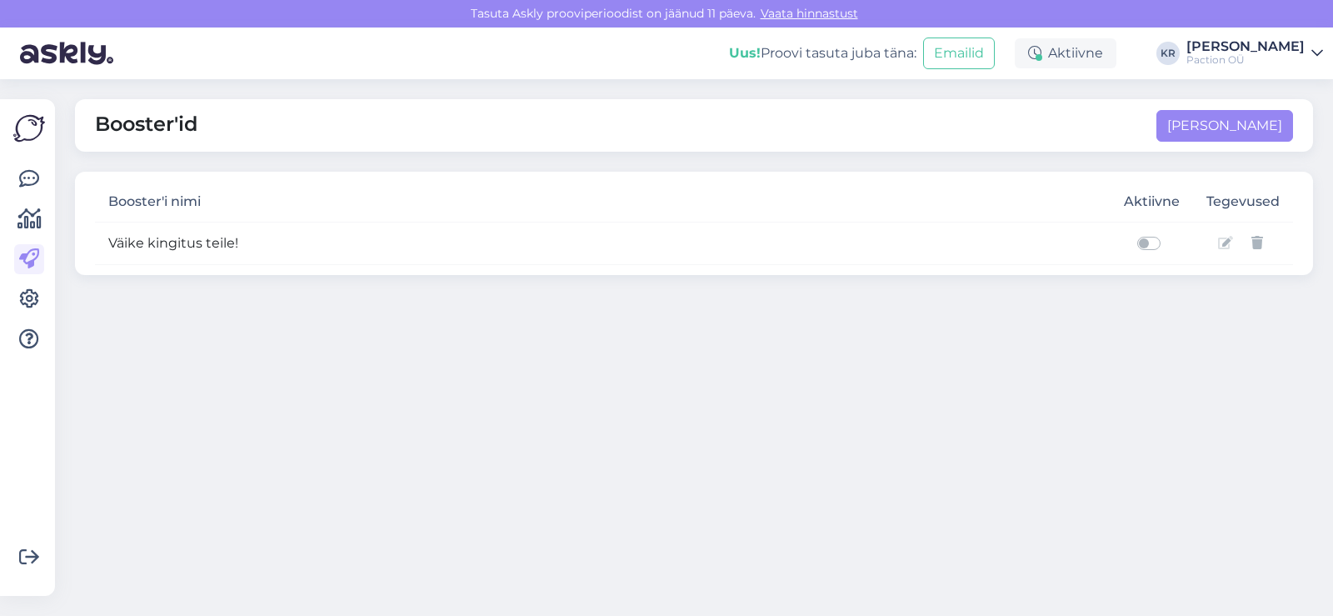
click at [1227, 245] on icon at bounding box center [1225, 243] width 15 height 13
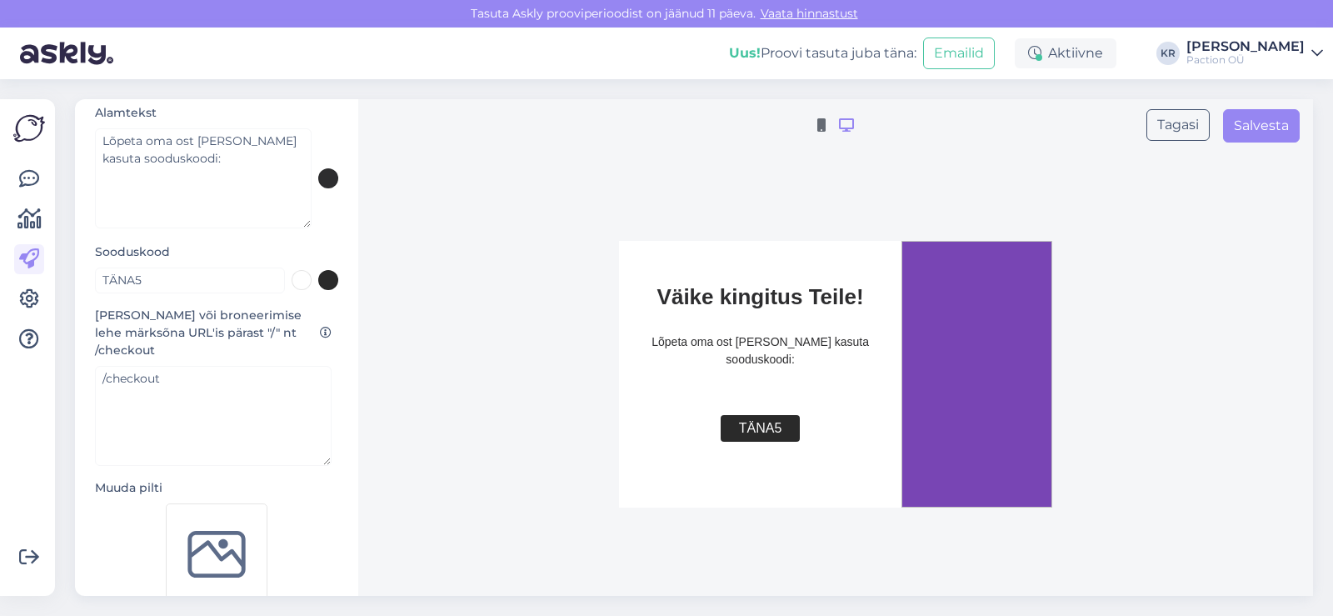
scroll to position [306, 0]
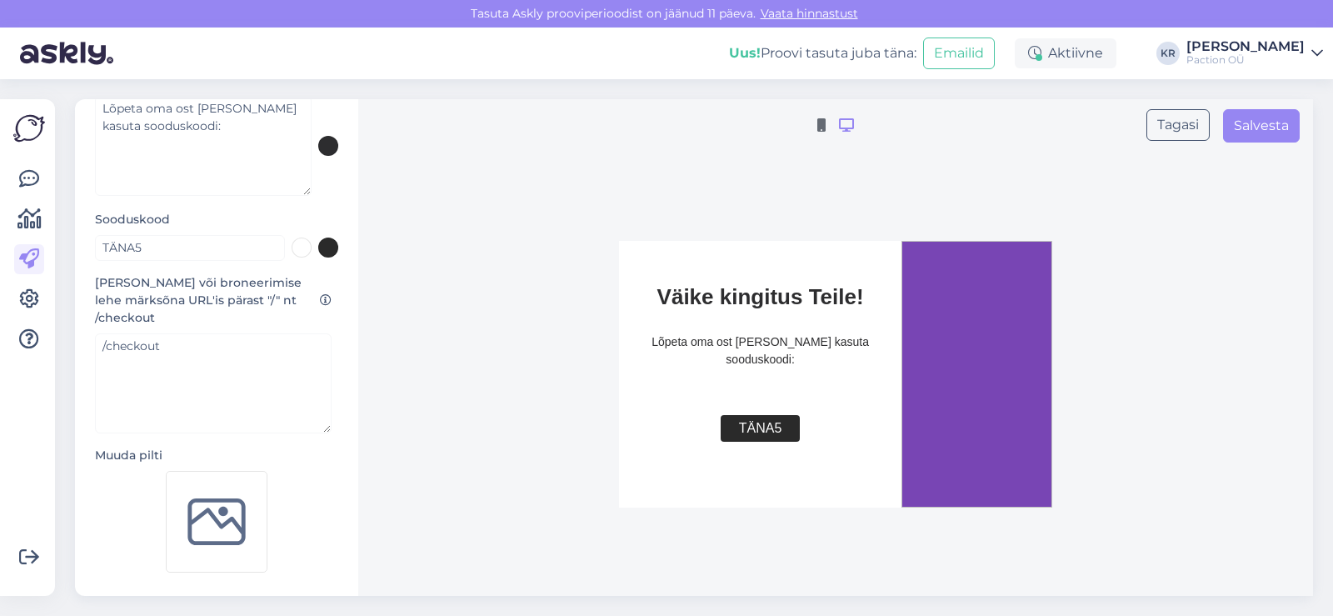
click at [204, 531] on img at bounding box center [217, 522] width 102 height 102
click at [219, 526] on img at bounding box center [217, 522] width 102 height 102
click at [232, 511] on img at bounding box center [217, 522] width 102 height 102
click at [199, 522] on img at bounding box center [217, 522] width 102 height 102
click at [223, 526] on img at bounding box center [217, 522] width 102 height 102
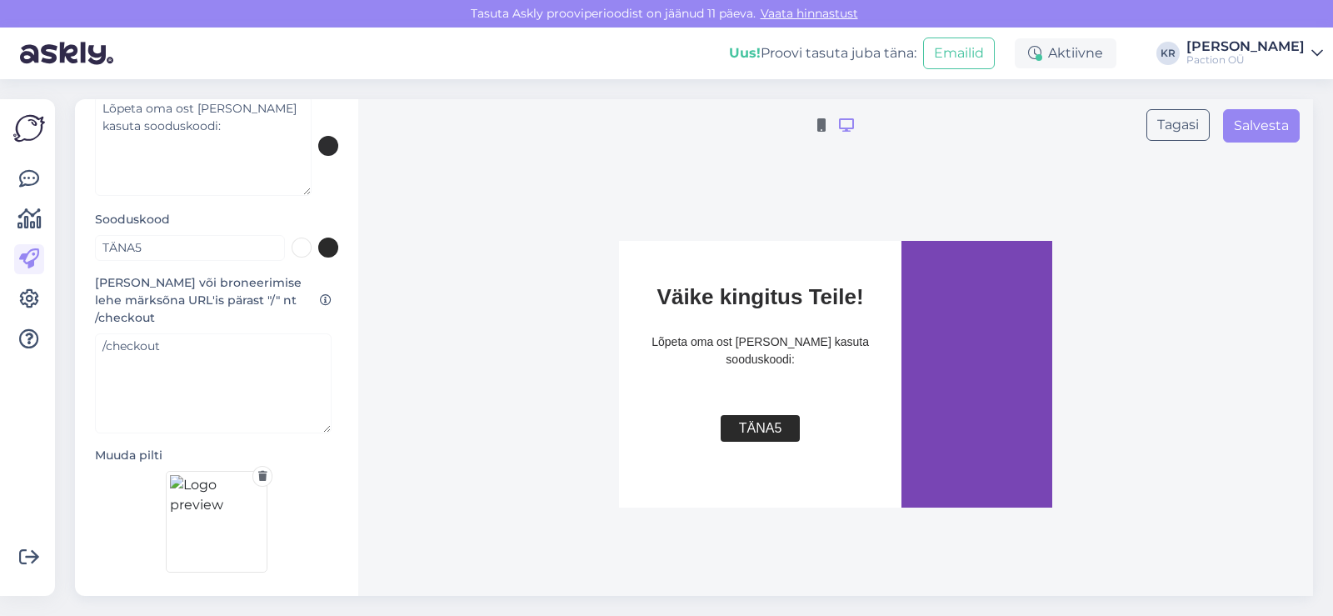
click at [180, 521] on img at bounding box center [217, 522] width 102 height 102
click at [187, 493] on img at bounding box center [217, 522] width 102 height 102
click at [182, 527] on img at bounding box center [217, 522] width 102 height 102
click at [133, 242] on input "TÄNA5" at bounding box center [190, 248] width 190 height 26
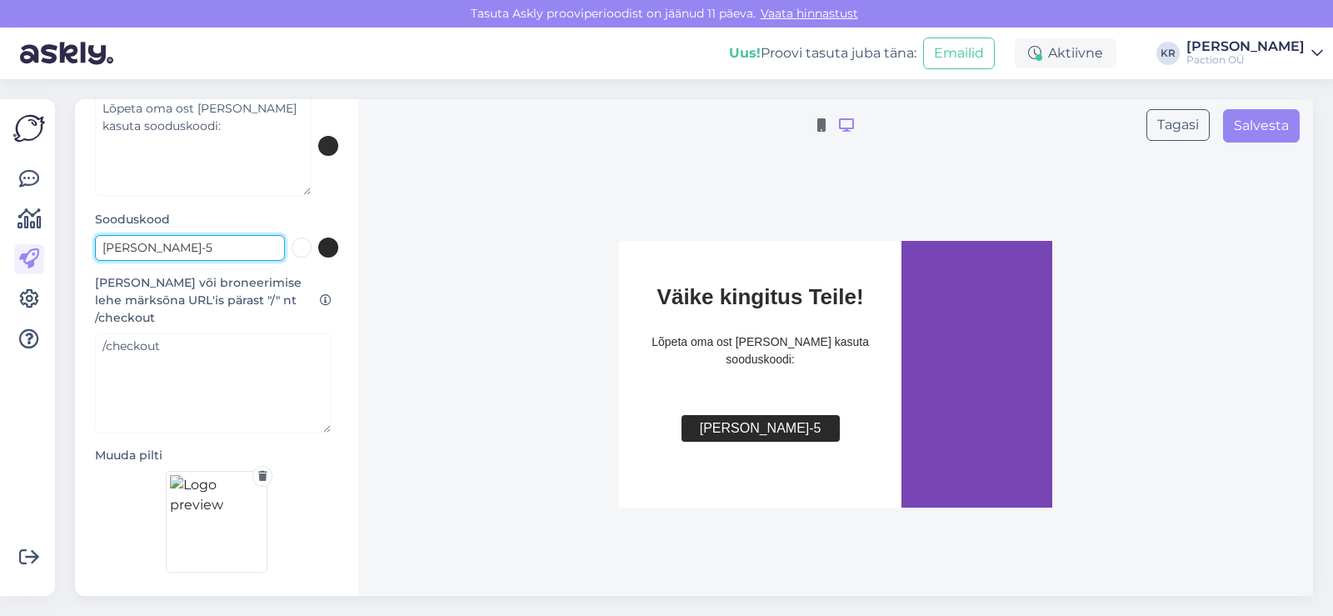
type input "[PERSON_NAME]-5"
click at [256, 329] on div "Teie ostukorvi või broneerimise lehe märksõna URL'is pärast "/" nt /checkout /c…" at bounding box center [216, 353] width 243 height 159
click at [211, 531] on img at bounding box center [217, 522] width 102 height 102
click at [216, 511] on img at bounding box center [217, 522] width 102 height 102
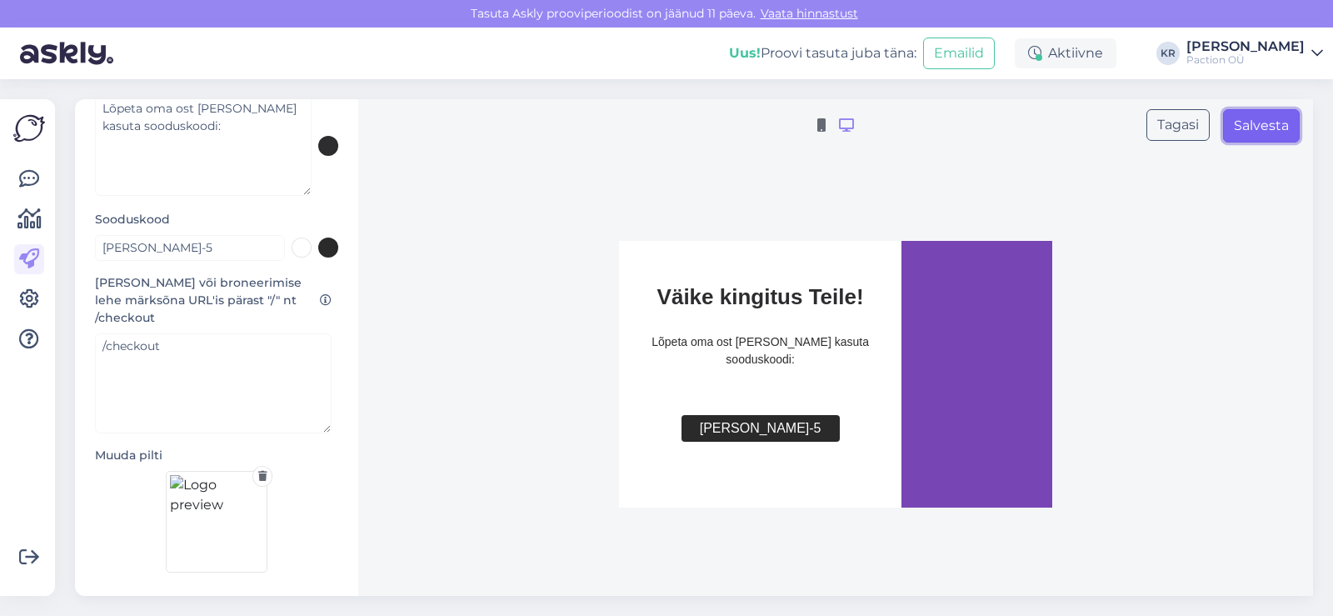
click at [1256, 137] on button "Salvesta" at bounding box center [1261, 125] width 77 height 33
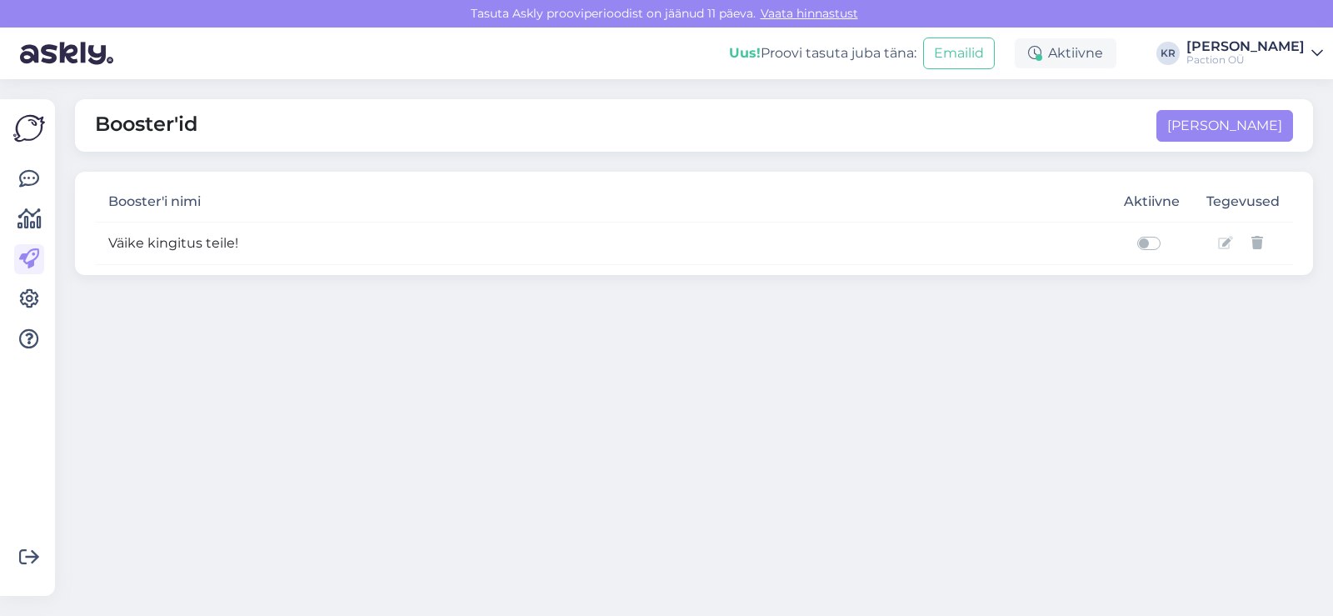
click at [1167, 233] on label at bounding box center [1167, 233] width 0 height 0
click at [1137, 245] on input "checkbox" at bounding box center [1130, 241] width 13 height 17
click at [1167, 233] on label at bounding box center [1167, 233] width 0 height 0
click at [1137, 242] on input "checkbox" at bounding box center [1130, 241] width 13 height 17
checkbox input "false"
